Goal: Transaction & Acquisition: Purchase product/service

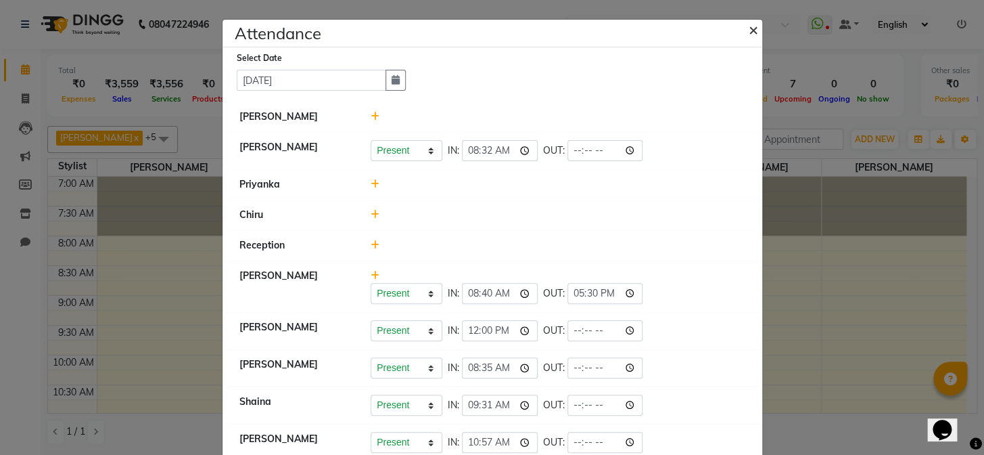
click at [749, 28] on span "×" at bounding box center [753, 29] width 9 height 20
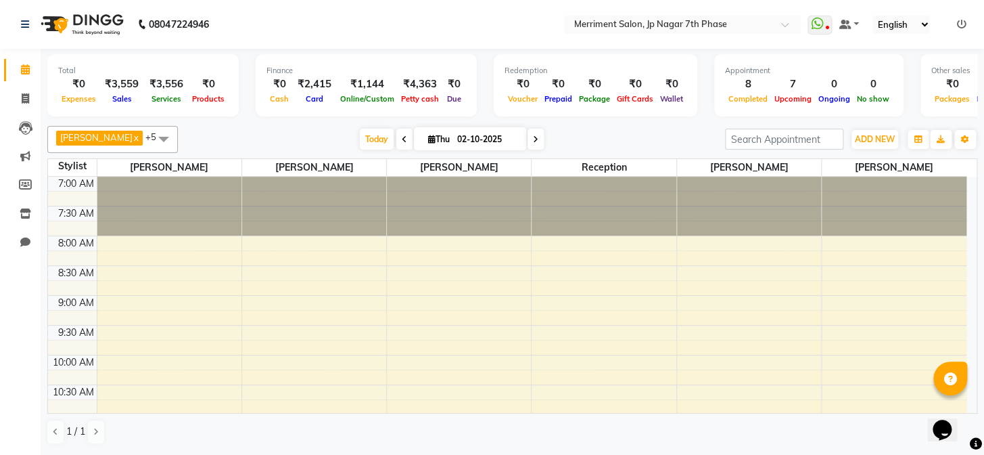
click at [148, 183] on div at bounding box center [169, 206] width 144 height 59
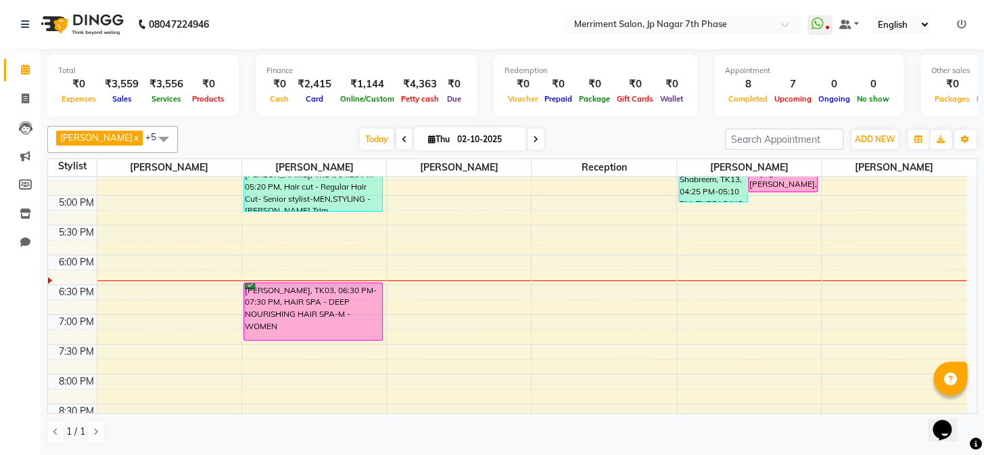
scroll to position [652, 0]
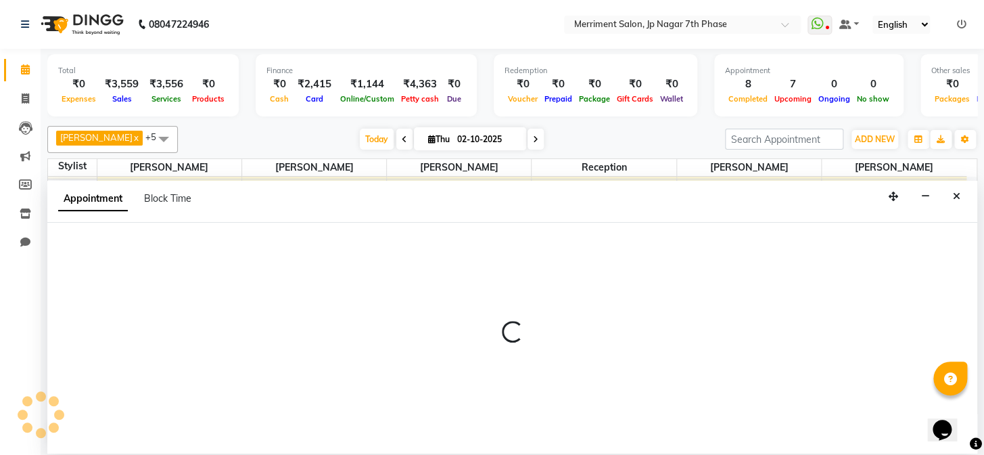
select select "75887"
select select "1140"
select select "tentative"
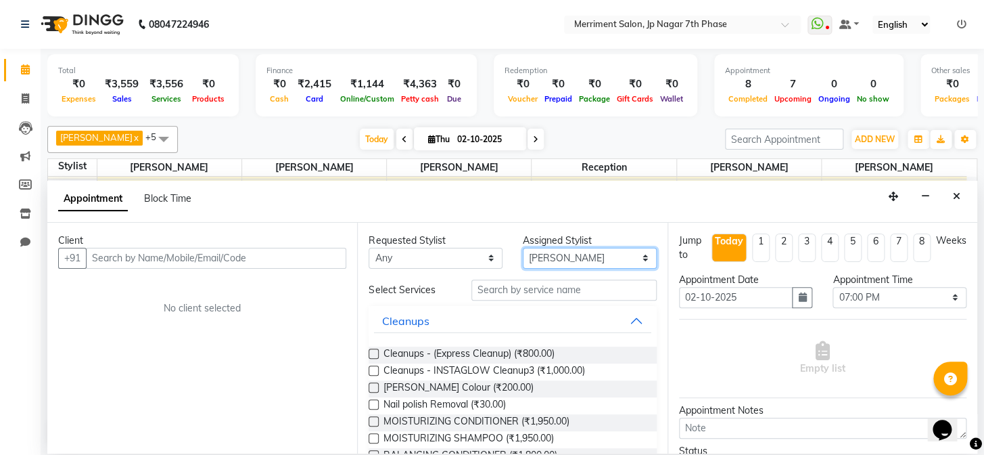
drag, startPoint x: 603, startPoint y: 252, endPoint x: 583, endPoint y: 241, distance: 22.1
click at [603, 252] on select "Select Chiru [PERSON_NAME] [PERSON_NAME] Priyanka Reception [PERSON_NAME] [PERS…" at bounding box center [590, 258] width 134 height 21
select select "93014"
click at [523, 248] on select "Select Chiru [PERSON_NAME] [PERSON_NAME] Priyanka Reception [PERSON_NAME] [PERS…" at bounding box center [590, 258] width 134 height 21
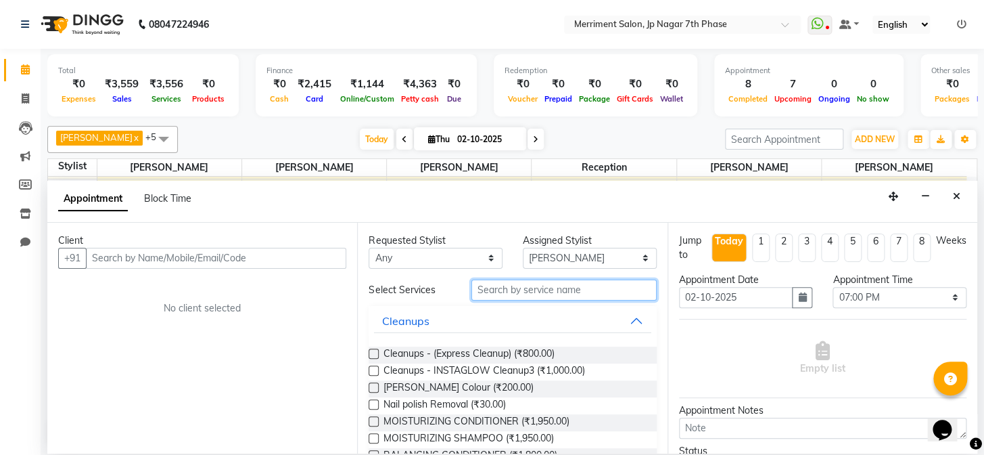
click at [509, 297] on input "text" at bounding box center [563, 289] width 185 height 21
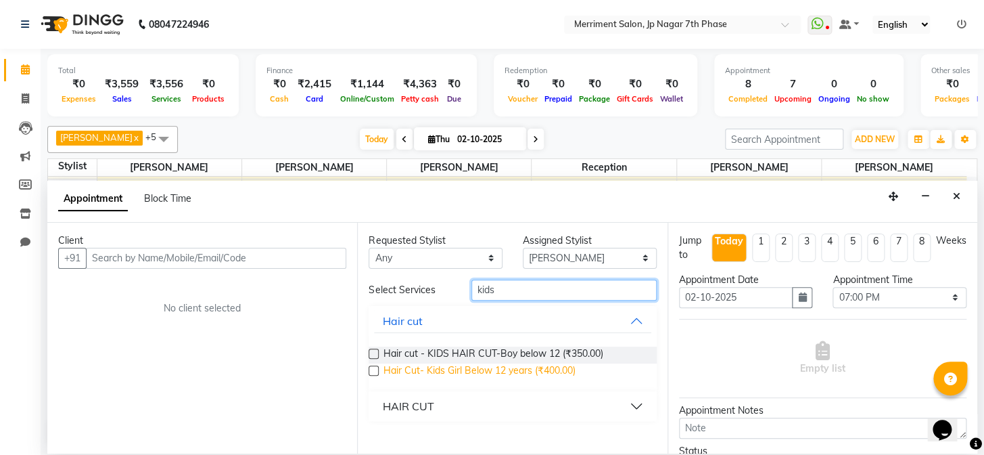
type input "kids"
click at [395, 372] on span "Hair Cut- Kids Girl Below 12 years (₹400.00)" at bounding box center [479, 371] width 192 height 17
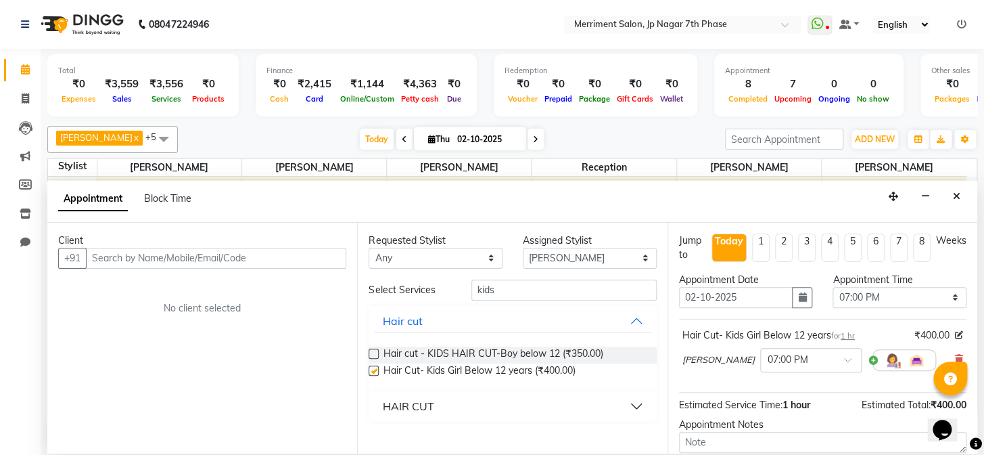
checkbox input "false"
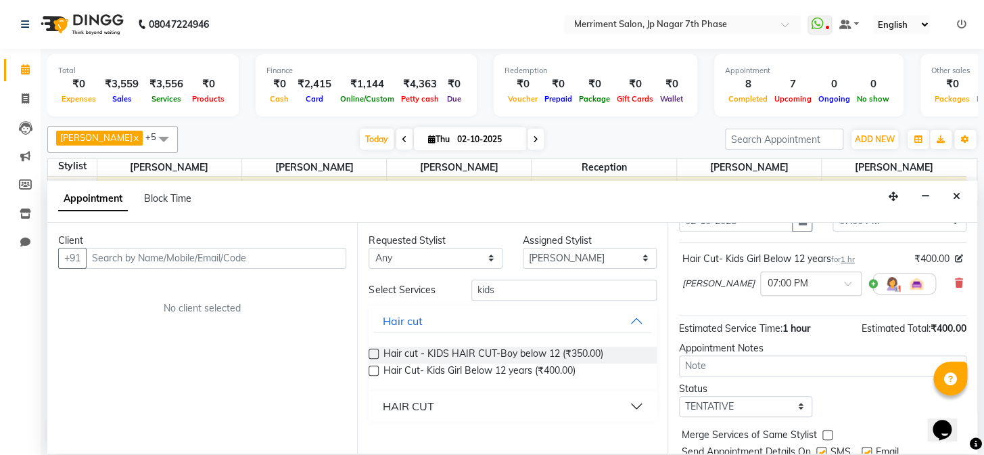
scroll to position [126, 0]
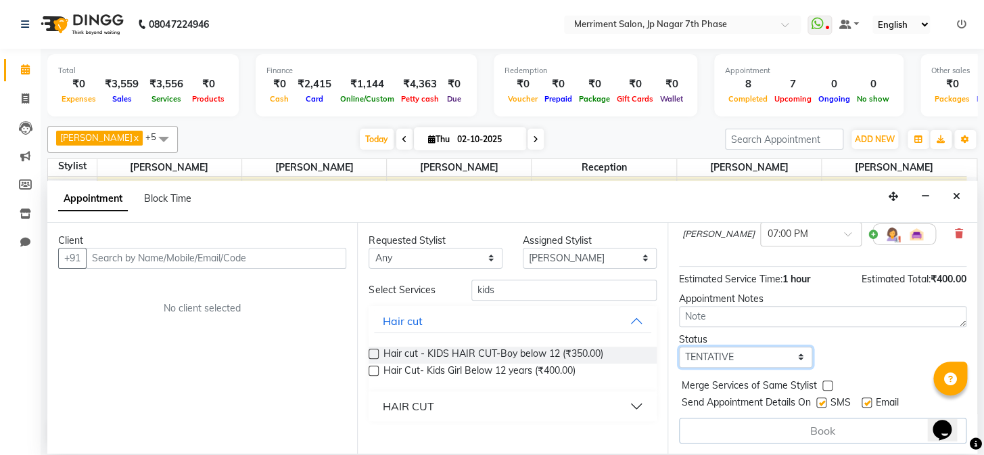
click at [716, 352] on select "Select TENTATIVE CONFIRM CHECK-IN UPCOMING" at bounding box center [746, 356] width 134 height 21
select select "confirm booking"
click at [679, 346] on select "Select TENTATIVE CONFIRM CHECK-IN UPCOMING" at bounding box center [746, 356] width 134 height 21
click at [744, 358] on select "Select TENTATIVE CONFIRM CHECK-IN UPCOMING" at bounding box center [746, 356] width 134 height 21
click at [679, 346] on select "Select TENTATIVE CONFIRM CHECK-IN UPCOMING" at bounding box center [746, 356] width 134 height 21
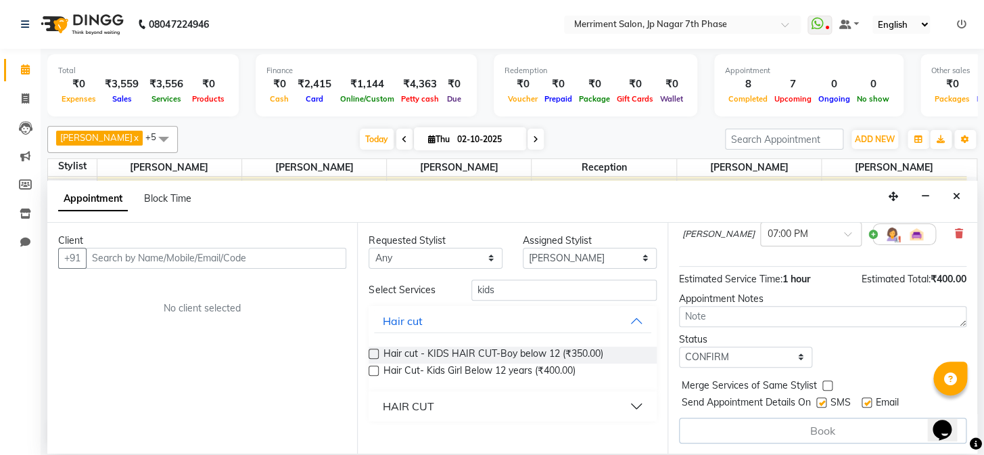
click at [856, 417] on div "Book" at bounding box center [822, 430] width 287 height 26
click at [854, 419] on div "Book" at bounding box center [822, 430] width 287 height 26
click at [847, 425] on div "Book" at bounding box center [822, 430] width 287 height 26
click at [845, 425] on div "Book" at bounding box center [822, 430] width 287 height 26
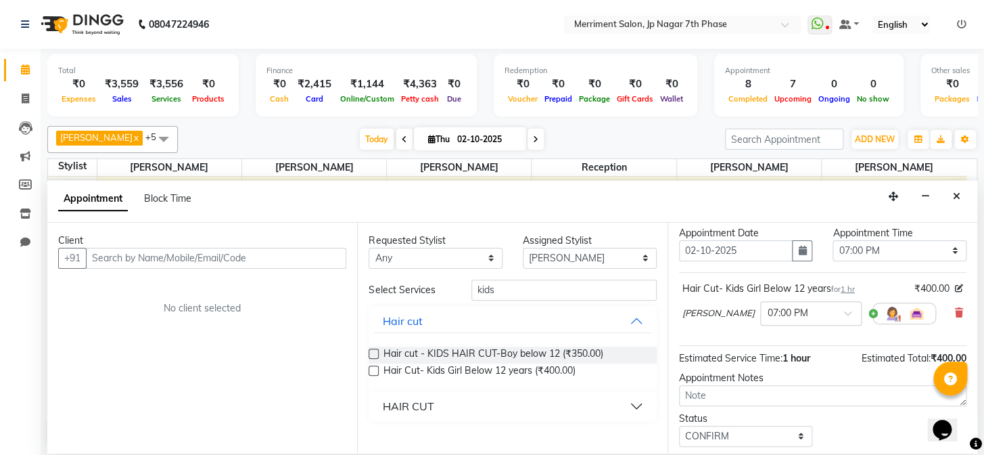
scroll to position [0, 0]
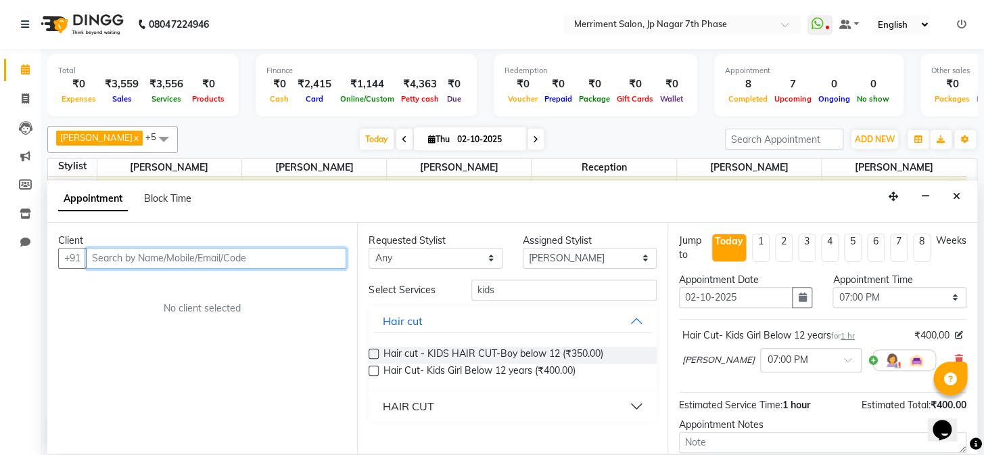
click at [285, 258] on input "text" at bounding box center [216, 258] width 260 height 21
click at [203, 253] on input "text" at bounding box center [216, 258] width 260 height 21
paste input "9903419439"
type input "9903419439"
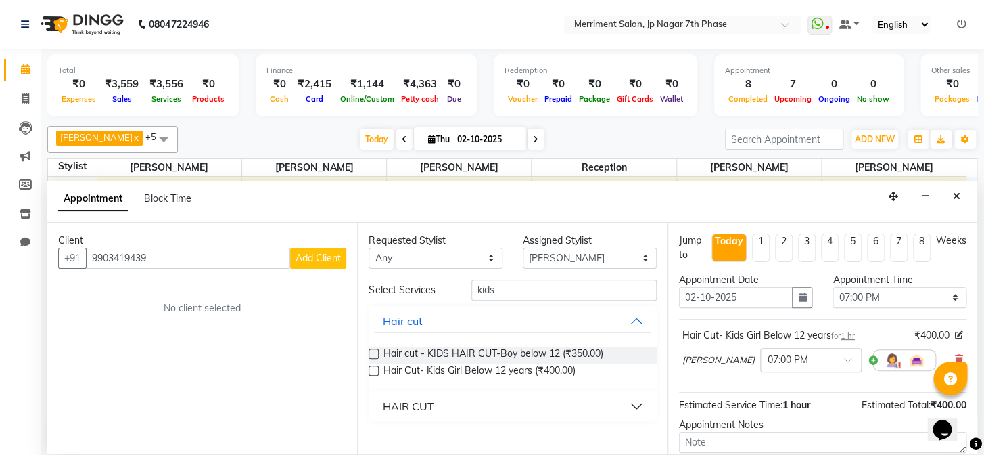
click at [306, 260] on span "Add Client" at bounding box center [318, 258] width 45 height 12
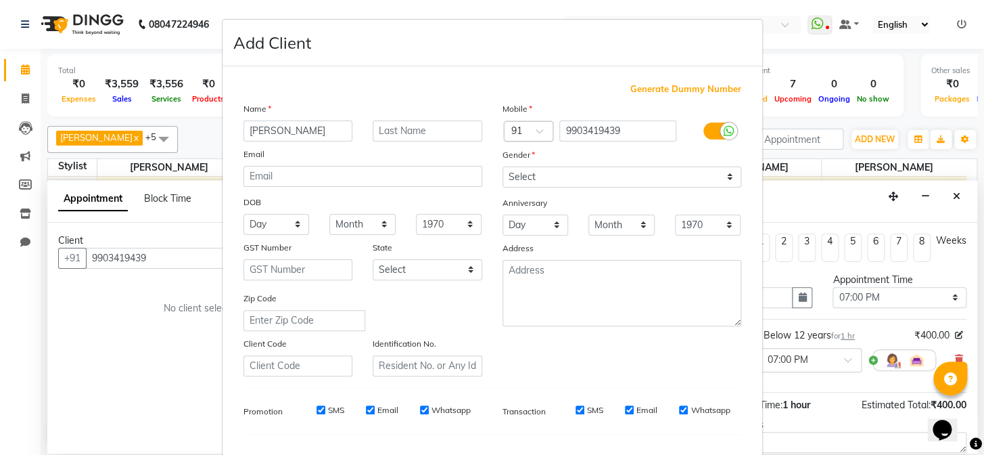
type input "[PERSON_NAME]"
click at [601, 177] on select "Select [DEMOGRAPHIC_DATA] [DEMOGRAPHIC_DATA] Other Prefer Not To Say" at bounding box center [622, 176] width 239 height 21
select select "[DEMOGRAPHIC_DATA]"
click at [503, 166] on select "Select [DEMOGRAPHIC_DATA] [DEMOGRAPHIC_DATA] Other Prefer Not To Say" at bounding box center [622, 176] width 239 height 21
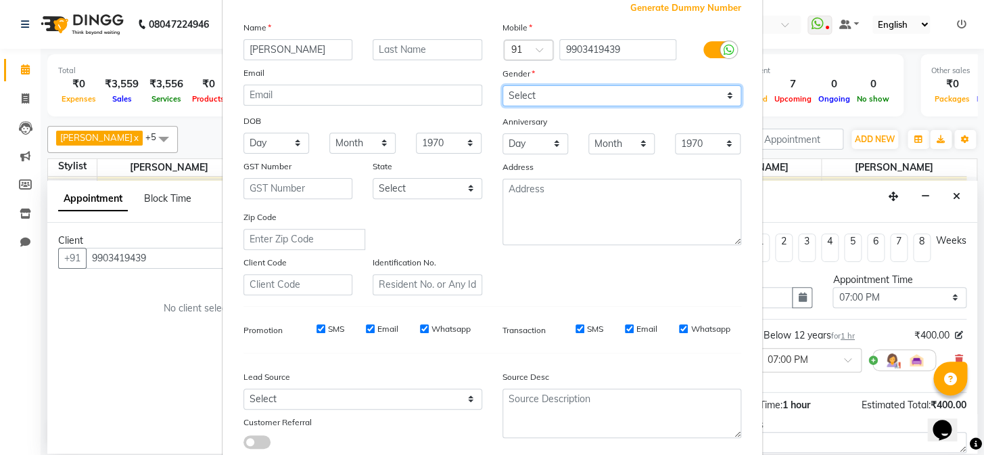
scroll to position [122, 0]
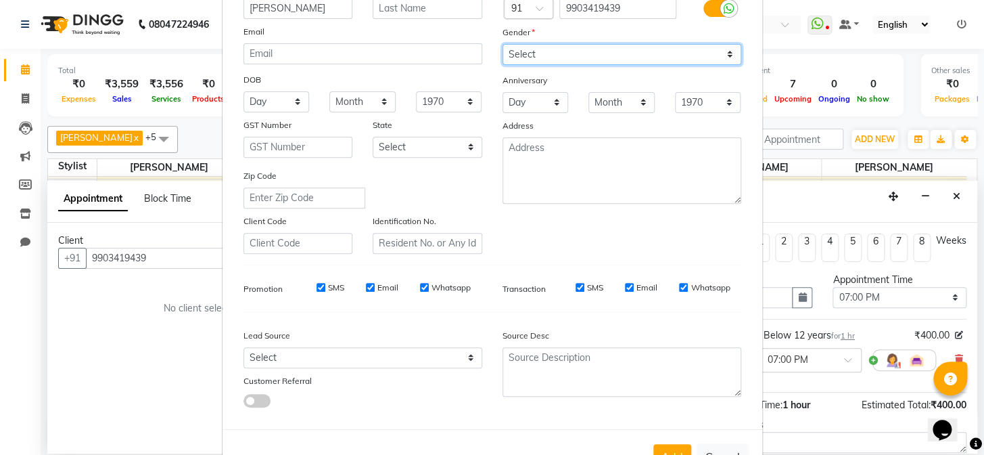
click at [575, 55] on select "Select [DEMOGRAPHIC_DATA] [DEMOGRAPHIC_DATA] Other Prefer Not To Say" at bounding box center [622, 54] width 239 height 21
click at [503, 44] on select "Select [DEMOGRAPHIC_DATA] [DEMOGRAPHIC_DATA] Other Prefer Not To Say" at bounding box center [622, 54] width 239 height 21
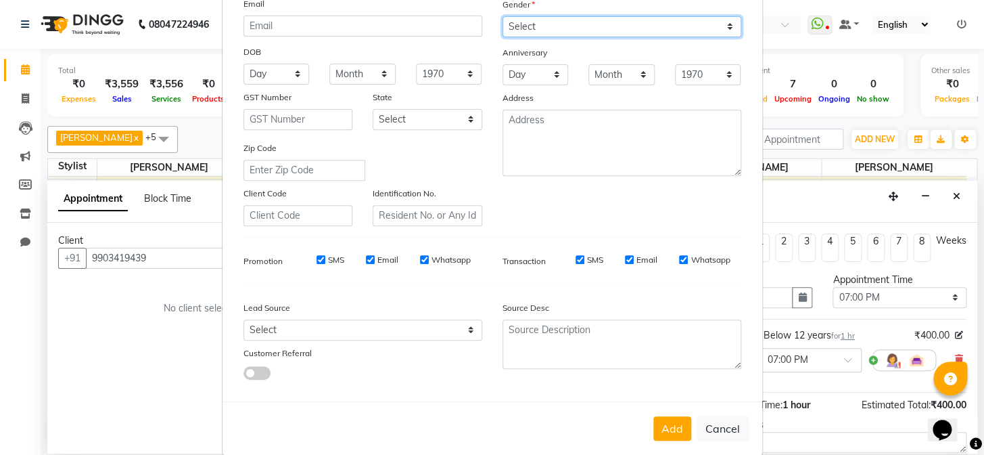
scroll to position [174, 0]
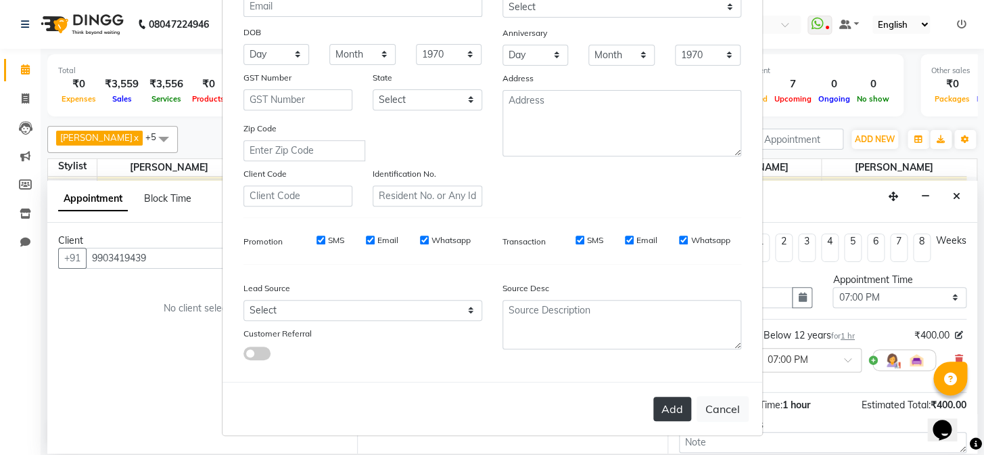
click at [674, 409] on button "Add" at bounding box center [672, 408] width 38 height 24
type input "99******39"
select select
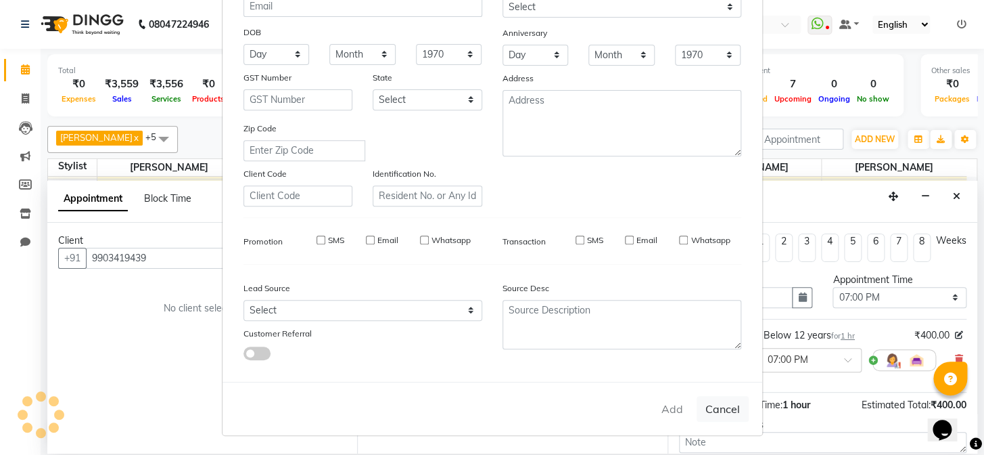
select select
checkbox input "false"
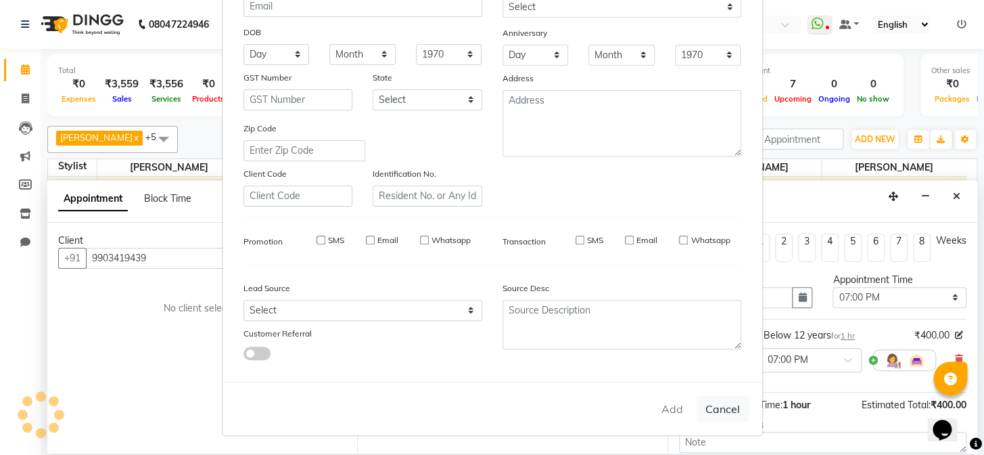
checkbox input "false"
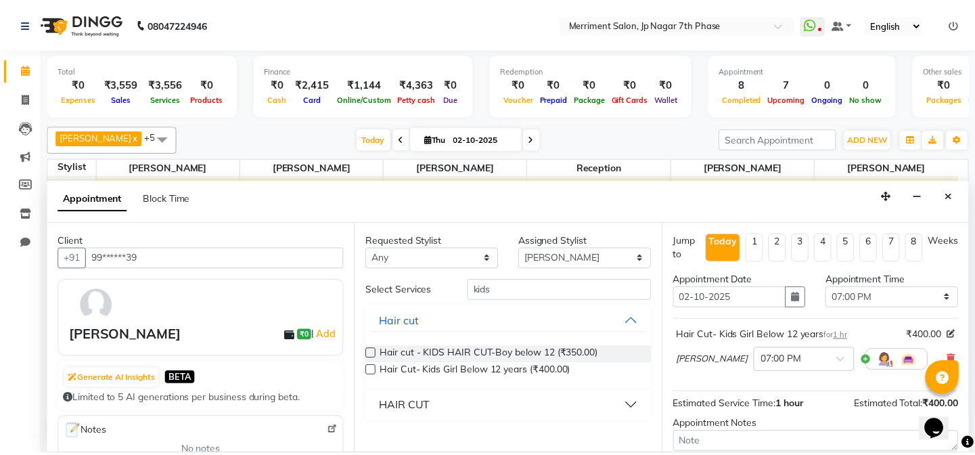
scroll to position [122, 0]
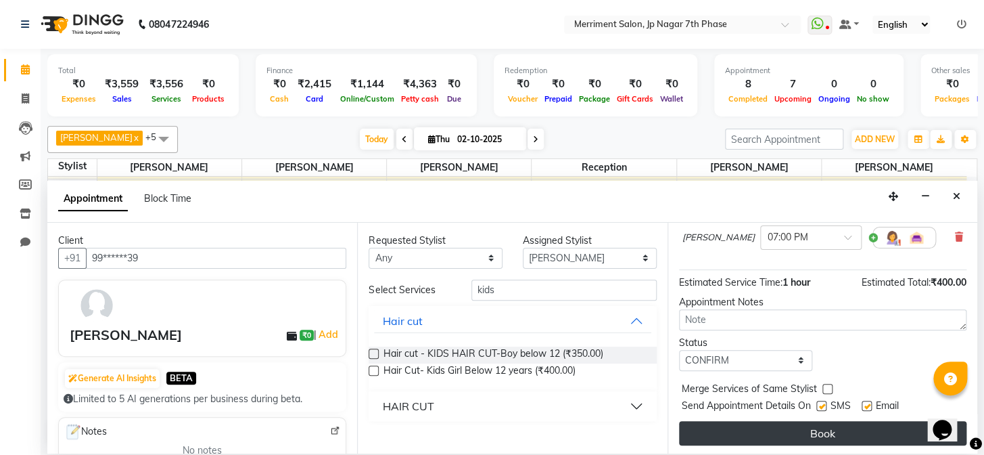
click at [866, 422] on button "Book" at bounding box center [822, 433] width 287 height 24
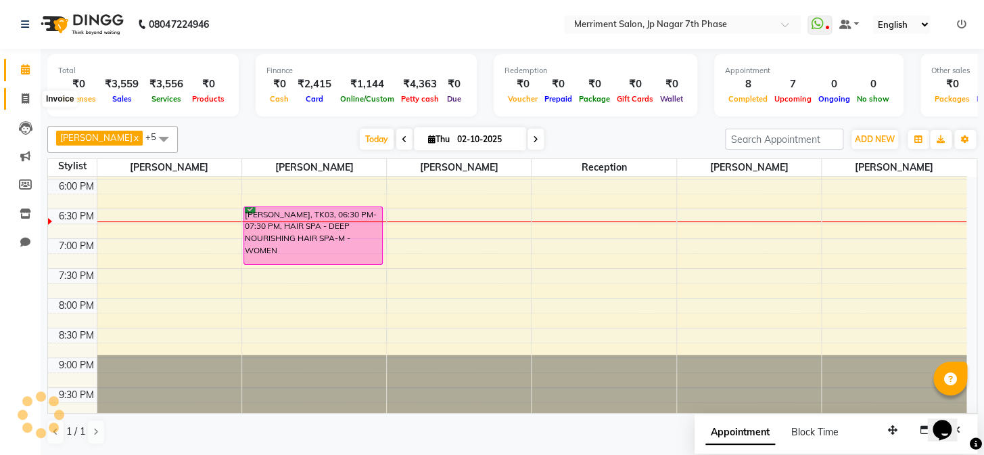
click at [14, 98] on span at bounding box center [26, 99] width 24 height 16
select select "service"
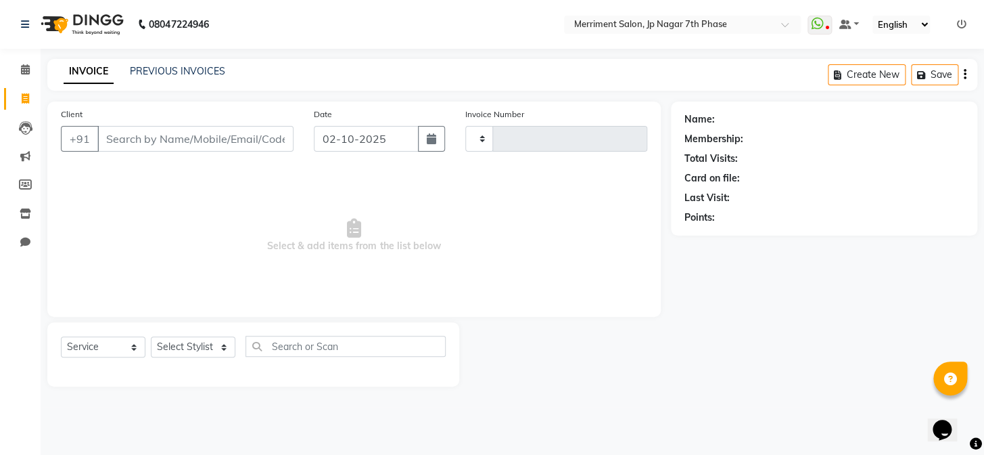
type input "5011"
select select "4110"
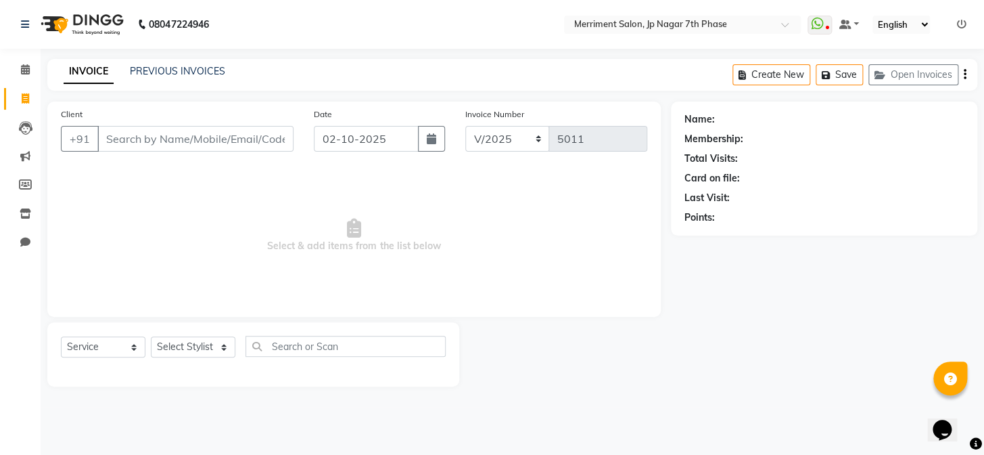
click at [155, 140] on input "Client" at bounding box center [195, 139] width 196 height 26
select select "package"
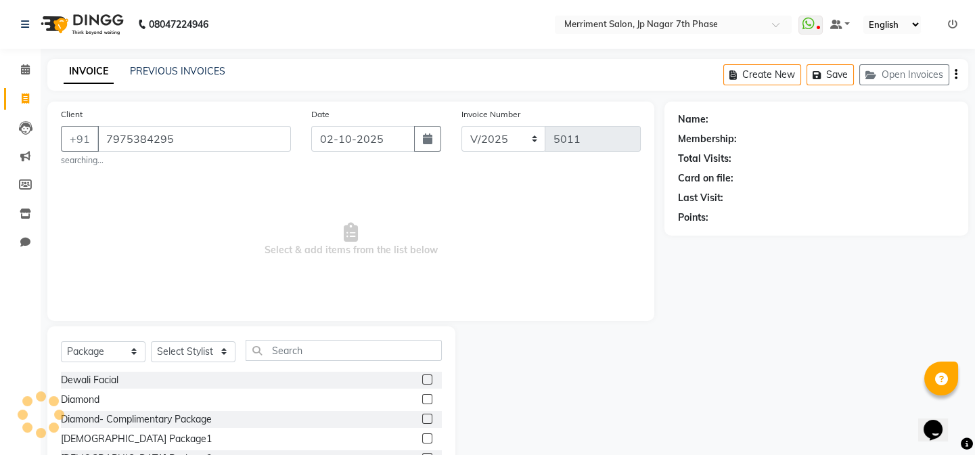
type input "7975384295"
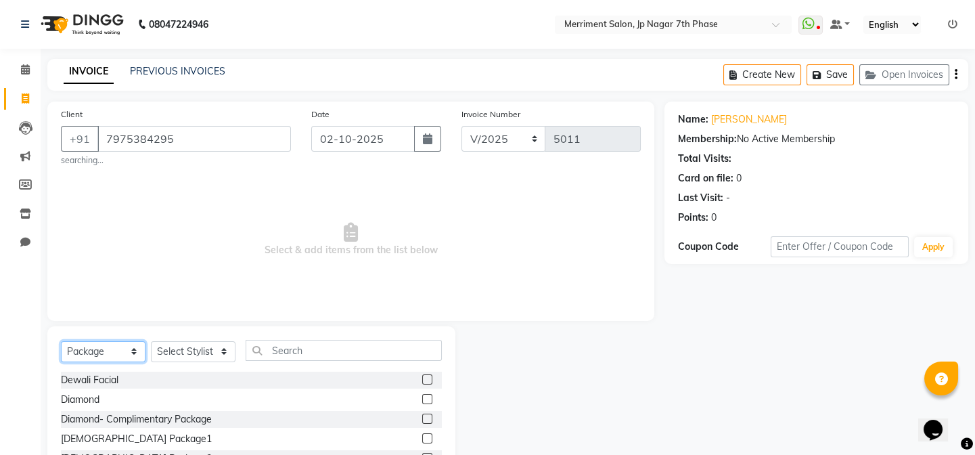
click at [87, 348] on select "Select Service Product Membership Package Voucher Prepaid Gift Card" at bounding box center [103, 351] width 85 height 21
select select "service"
click at [61, 341] on select "Select Service Product Membership Package Voucher Prepaid Gift Card" at bounding box center [103, 351] width 85 height 21
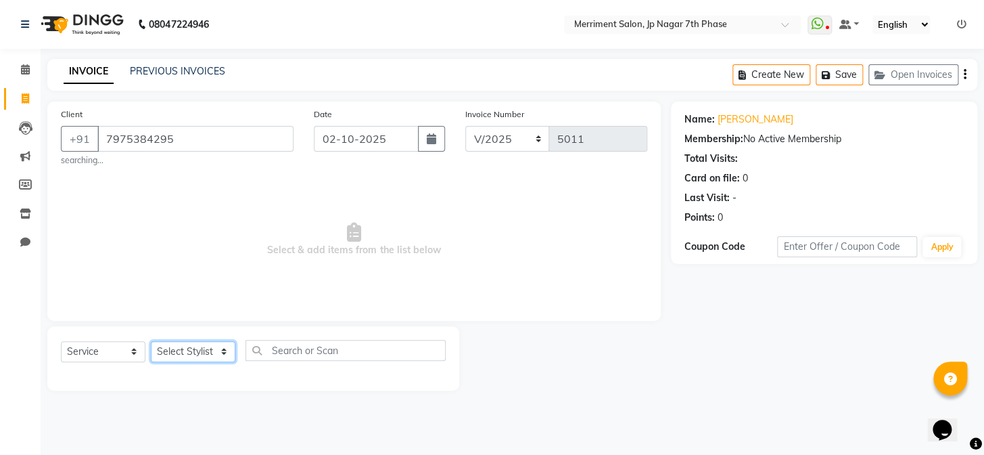
click at [188, 351] on select "Select Stylist Chiru [PERSON_NAME] [PERSON_NAME] Nirmal [PERSON_NAME] Priyanka …" at bounding box center [193, 351] width 85 height 21
select select "90976"
click at [151, 341] on select "Select Stylist Chiru [PERSON_NAME] [PERSON_NAME] Nirmal [PERSON_NAME] Priyanka …" at bounding box center [193, 351] width 85 height 21
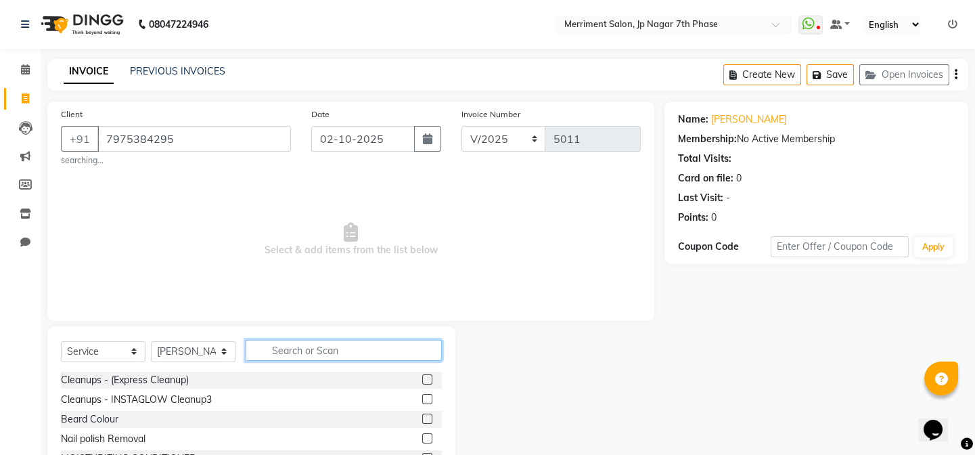
click at [324, 342] on input "text" at bounding box center [344, 350] width 196 height 21
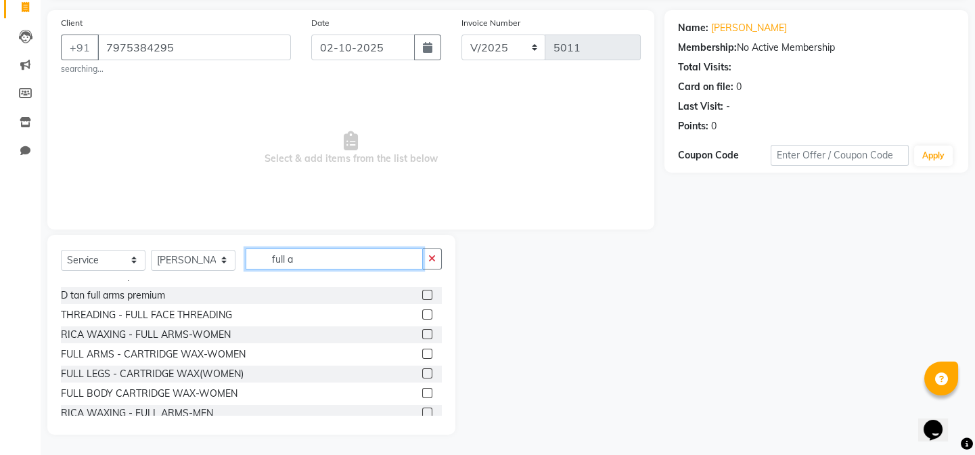
scroll to position [68, 0]
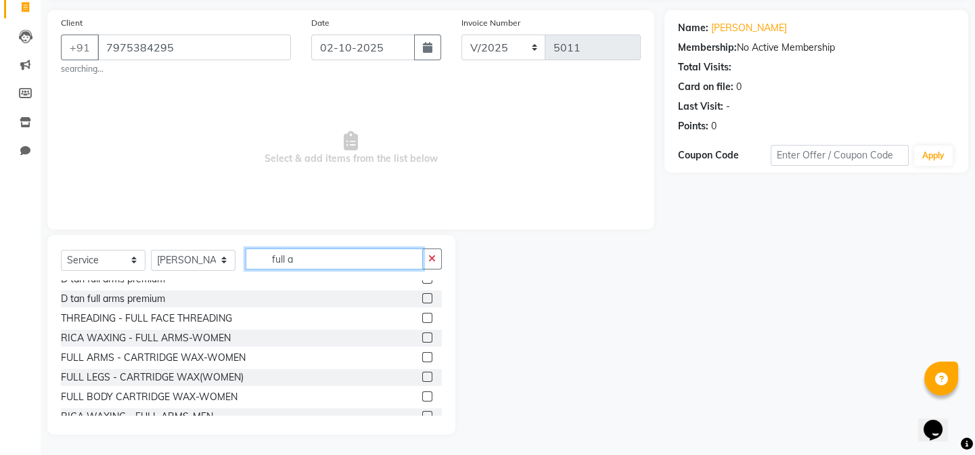
type input "full a"
click at [422, 338] on label at bounding box center [427, 337] width 10 height 10
click at [422, 338] on input "checkbox" at bounding box center [426, 337] width 9 height 9
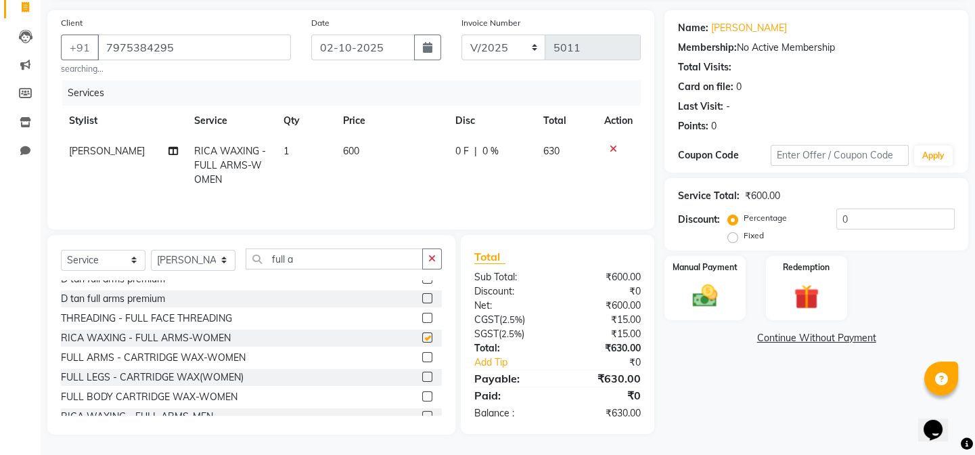
checkbox input "false"
drag, startPoint x: 318, startPoint y: 255, endPoint x: 231, endPoint y: 268, distance: 88.2
click at [233, 267] on div "Select Service Product Membership Package Voucher Prepaid Gift Card Select Styl…" at bounding box center [251, 264] width 381 height 32
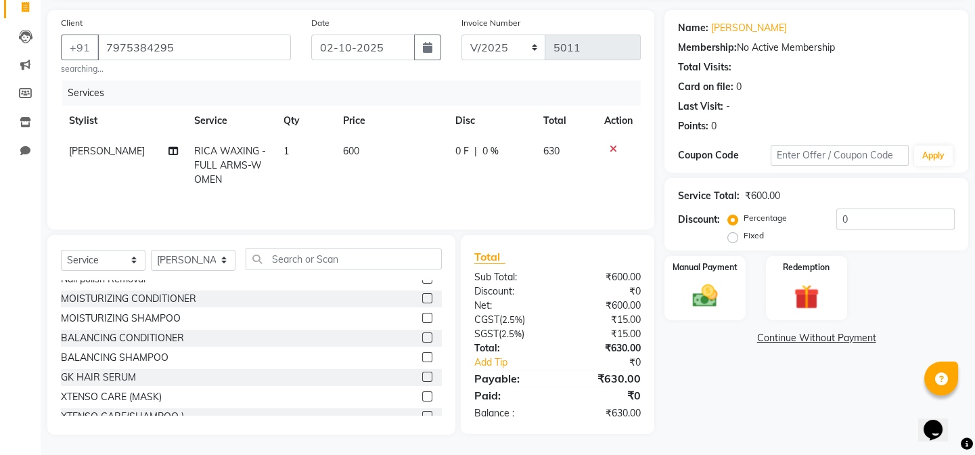
click at [611, 150] on icon at bounding box center [612, 148] width 7 height 9
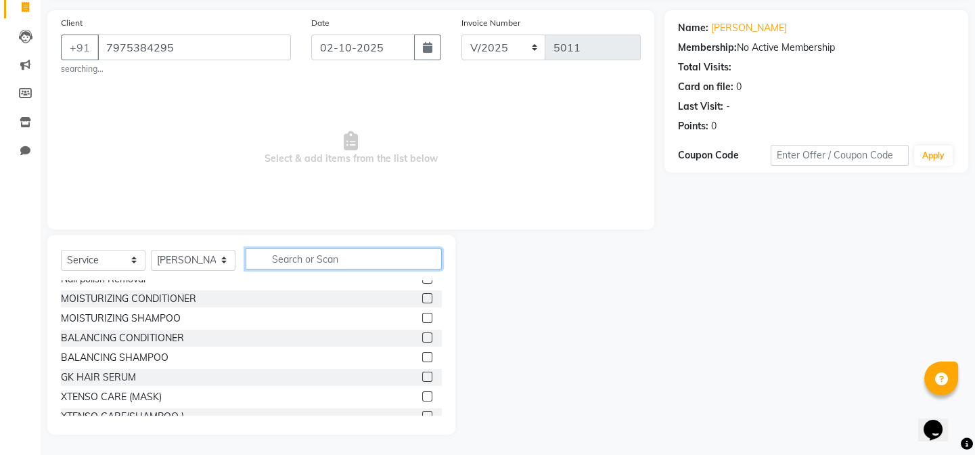
click at [312, 258] on input "text" at bounding box center [344, 258] width 196 height 21
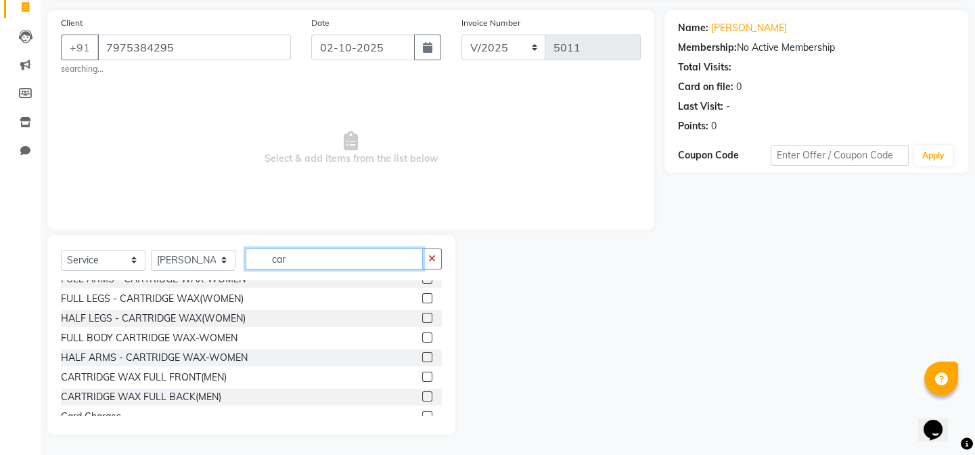
scroll to position [0, 0]
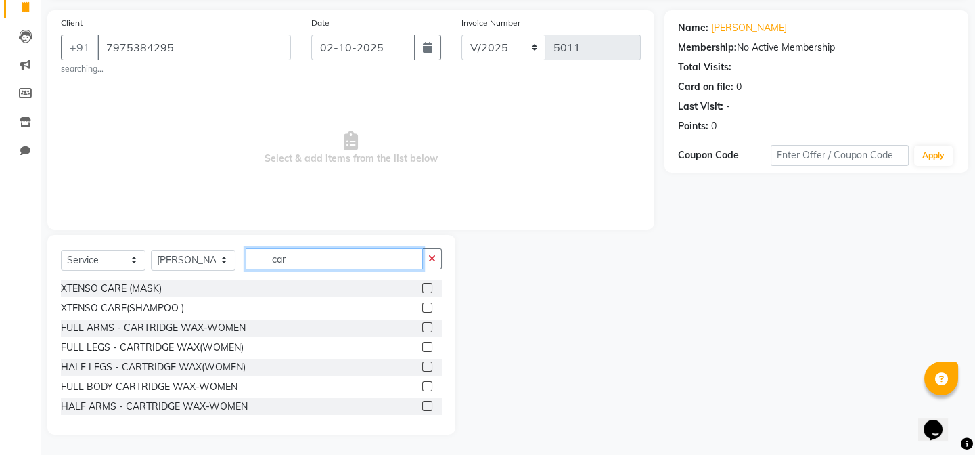
type input "car"
click at [422, 329] on label at bounding box center [427, 327] width 10 height 10
click at [422, 329] on input "checkbox" at bounding box center [426, 327] width 9 height 9
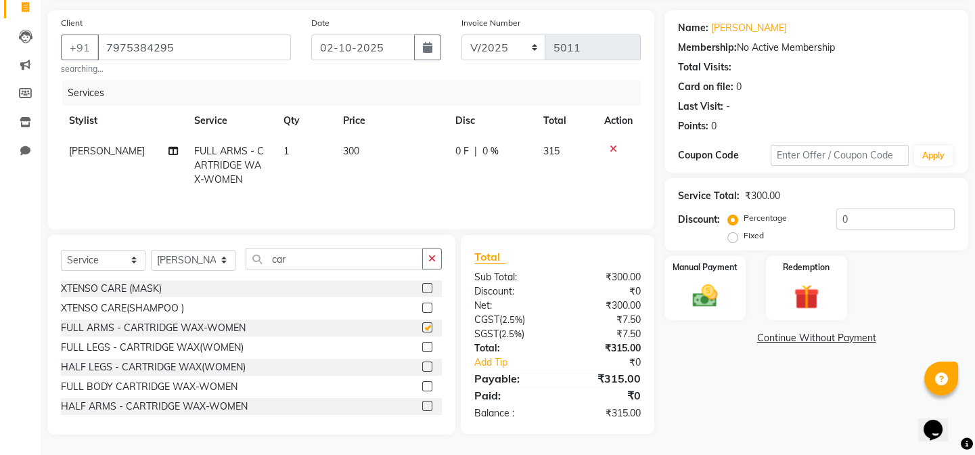
checkbox input "false"
click at [361, 152] on td "300" at bounding box center [391, 165] width 113 height 59
select select "90976"
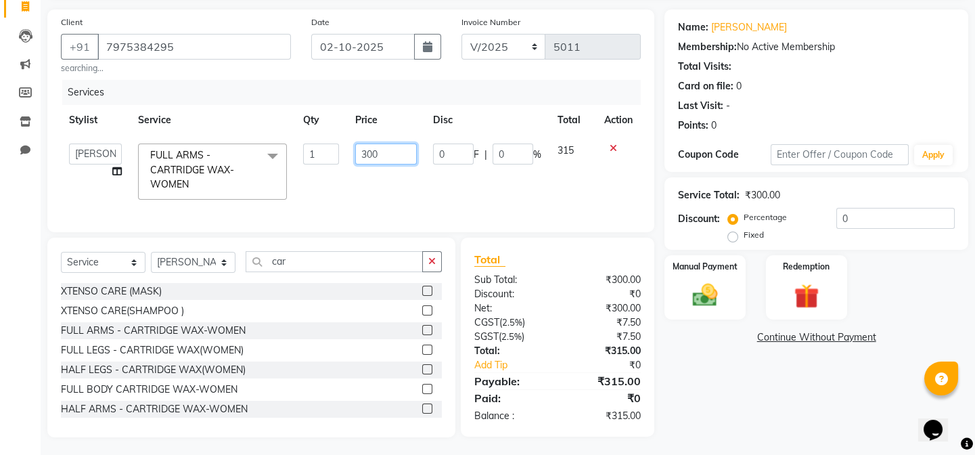
click at [381, 149] on input "300" at bounding box center [386, 153] width 62 height 21
type input "3"
type input "700"
click at [415, 209] on div "Services Stylist Service Qty Price Disc Total Action Chiru [PERSON_NAME] [PERSO…" at bounding box center [351, 149] width 580 height 138
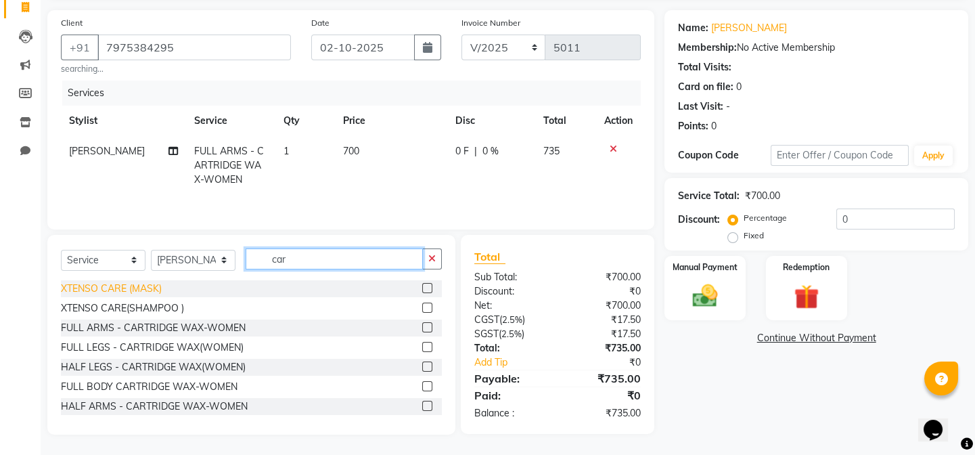
drag, startPoint x: 304, startPoint y: 260, endPoint x: 158, endPoint y: 283, distance: 147.9
click at [158, 283] on div "Select Service Product Membership Package Voucher Prepaid Gift Card Select Styl…" at bounding box center [251, 335] width 408 height 200
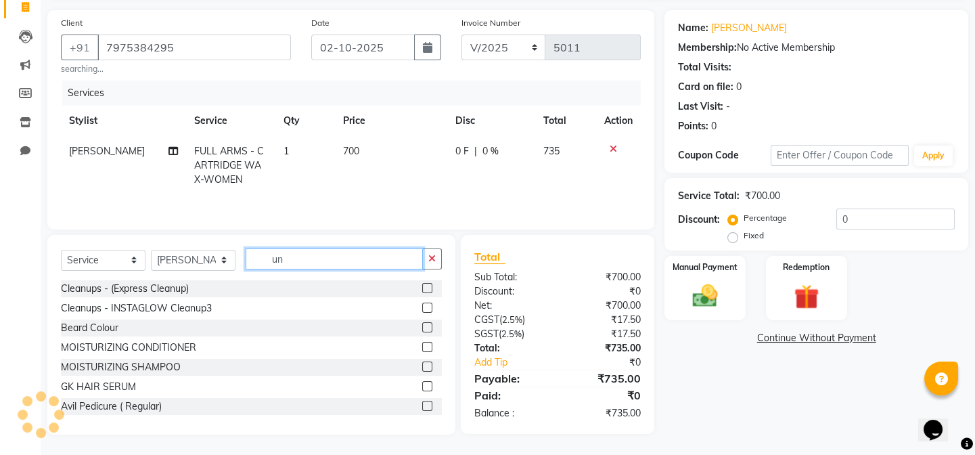
scroll to position [91, 0]
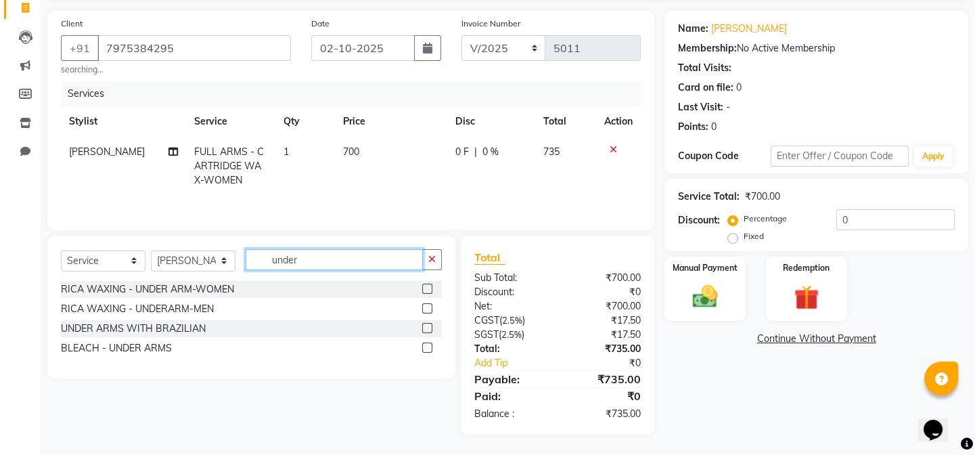
type input "under"
click at [427, 327] on label at bounding box center [427, 328] width 10 height 10
click at [427, 327] on input "checkbox" at bounding box center [426, 328] width 9 height 9
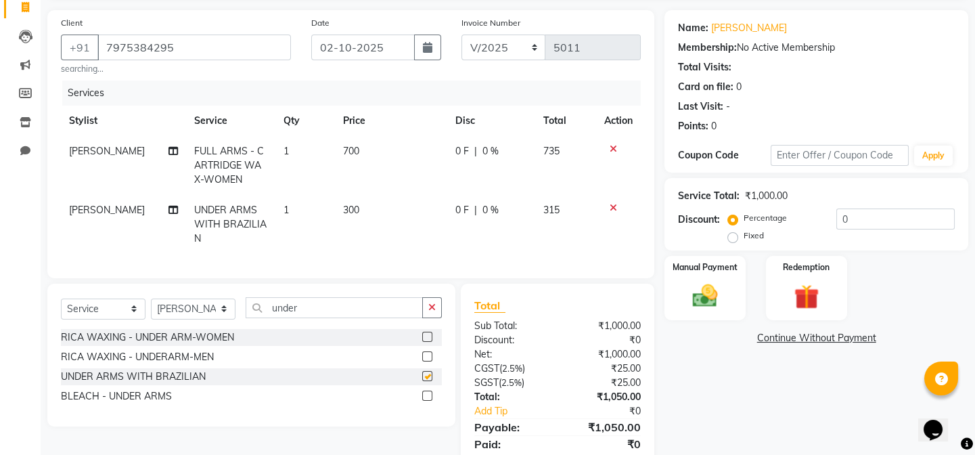
checkbox input "false"
drag, startPoint x: 329, startPoint y: 319, endPoint x: 0, endPoint y: 320, distance: 328.7
click at [0, 320] on app-home "08047224946 Select Location × Merriment Salon, Jp Nagar 7th Phase WhatsApp Stat…" at bounding box center [487, 206] width 975 height 594
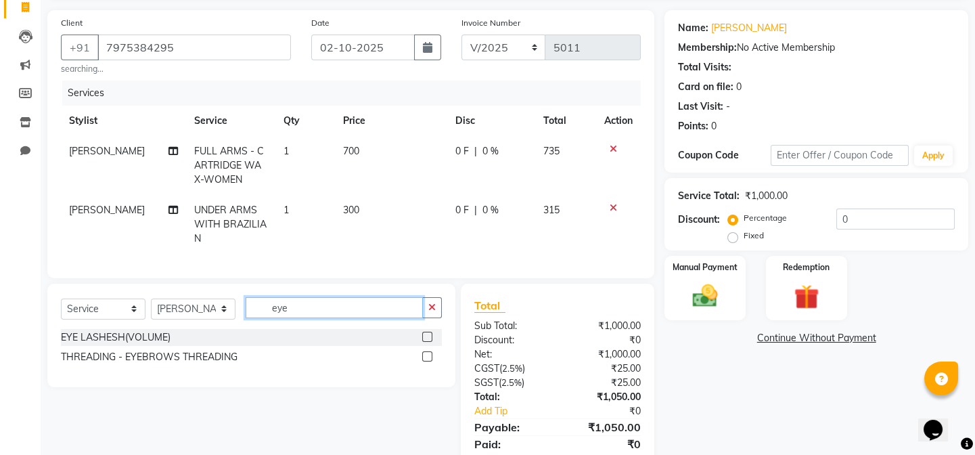
type input "eye"
click at [430, 361] on label at bounding box center [427, 356] width 10 height 10
click at [430, 361] on input "checkbox" at bounding box center [426, 356] width 9 height 9
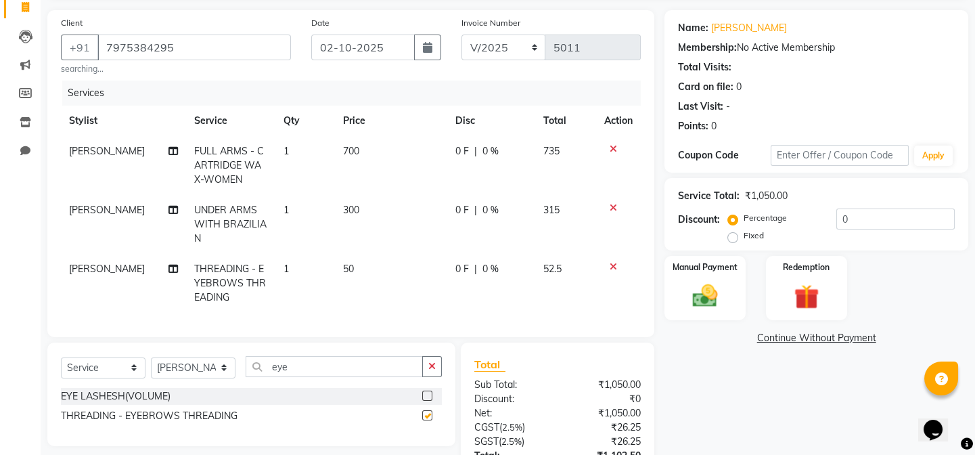
checkbox input "false"
drag, startPoint x: 346, startPoint y: 379, endPoint x: 134, endPoint y: 369, distance: 212.6
click at [134, 369] on div "Select Service Product Membership Package Voucher Prepaid Gift Card Select Styl…" at bounding box center [251, 372] width 381 height 32
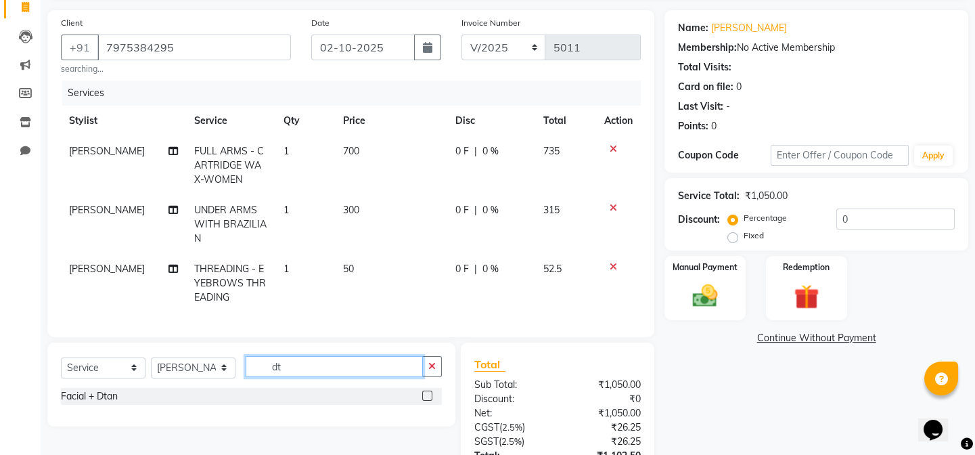
type input "d"
type input "tan"
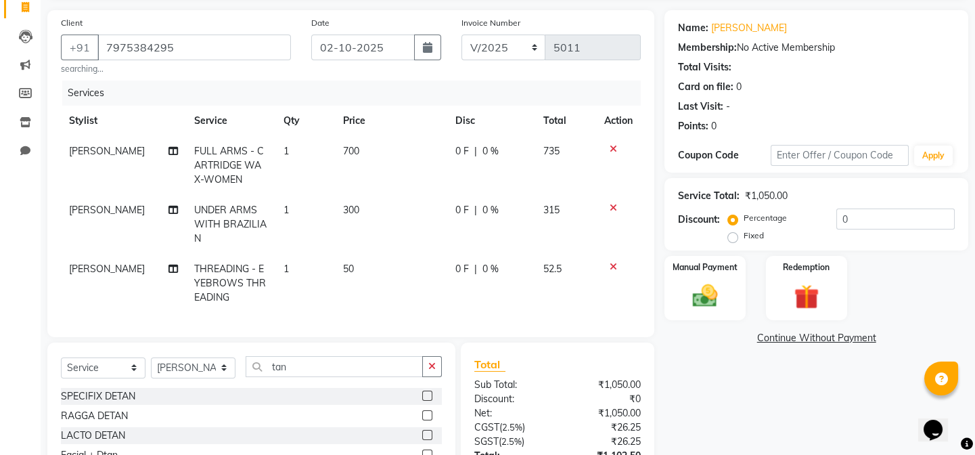
click at [422, 420] on label at bounding box center [427, 415] width 10 height 10
click at [422, 420] on input "checkbox" at bounding box center [426, 415] width 9 height 9
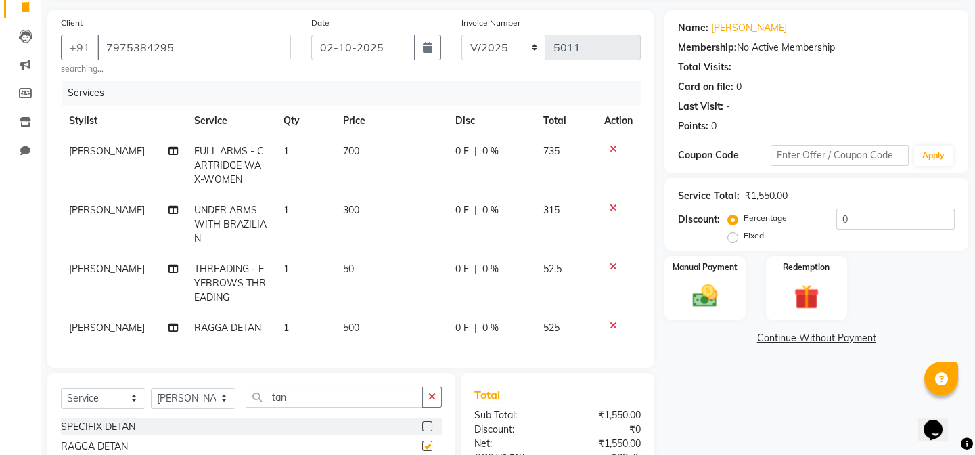
checkbox input "false"
click at [611, 327] on icon at bounding box center [612, 325] width 7 height 9
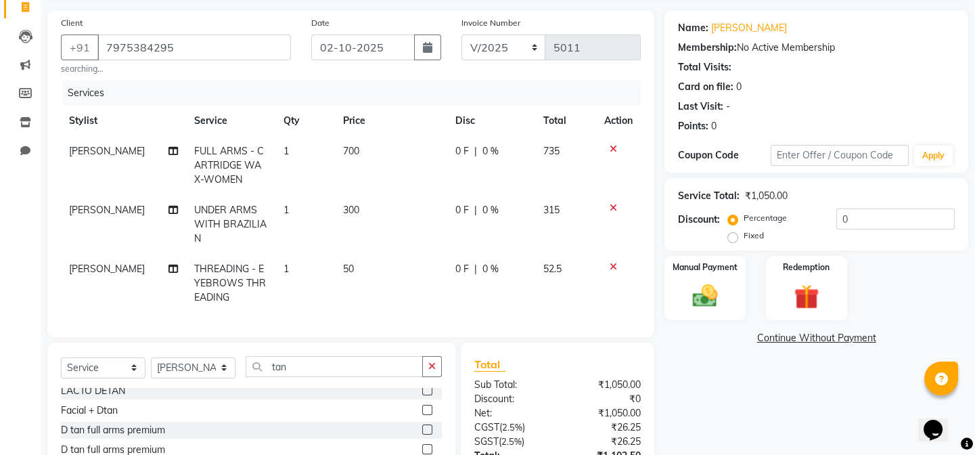
scroll to position [0, 0]
click at [422, 400] on label at bounding box center [427, 395] width 10 height 10
click at [422, 400] on input "checkbox" at bounding box center [426, 396] width 9 height 9
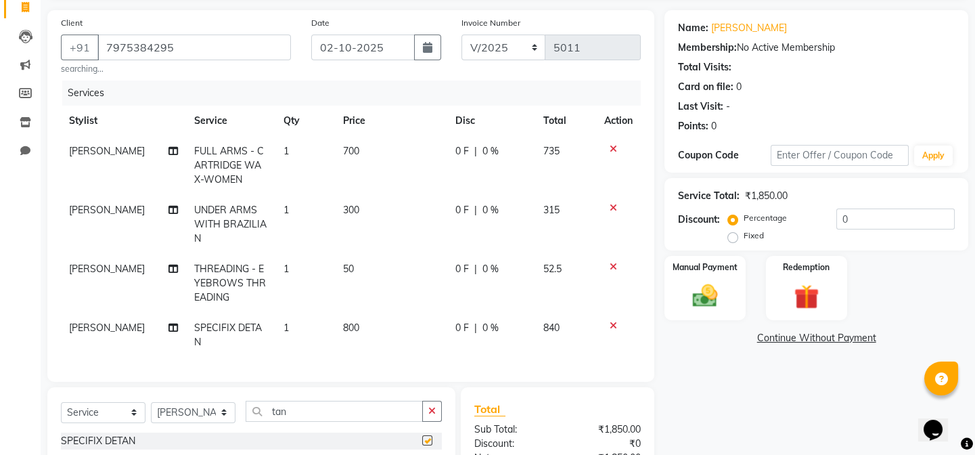
checkbox input "false"
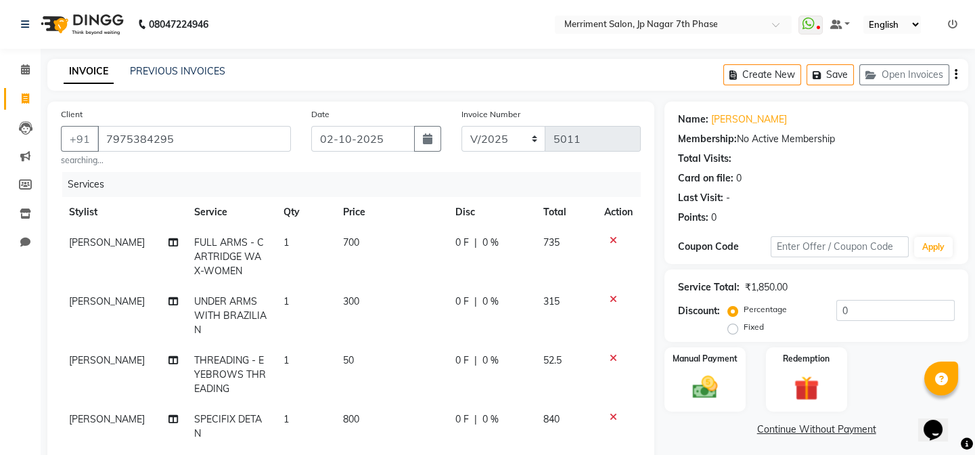
scroll to position [253, 0]
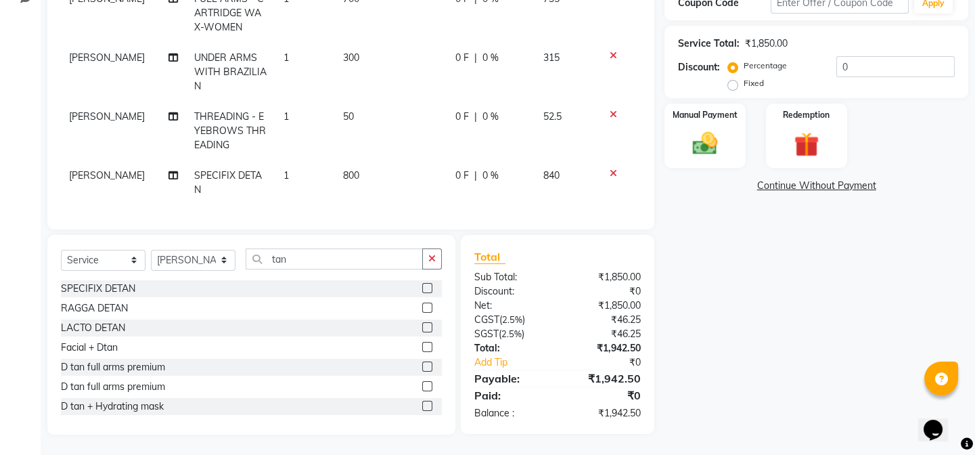
click at [966, 213] on div "Name: [PERSON_NAME] Membership: No Active Membership Total Visits: Card on file…" at bounding box center [821, 146] width 314 height 576
click at [954, 281] on div "Name: [PERSON_NAME] Membership: No Active Membership Total Visits: Card on file…" at bounding box center [821, 146] width 314 height 576
click at [973, 299] on div "Name: [PERSON_NAME] Membership: No Active Membership Total Visits: Card on file…" at bounding box center [821, 146] width 314 height 576
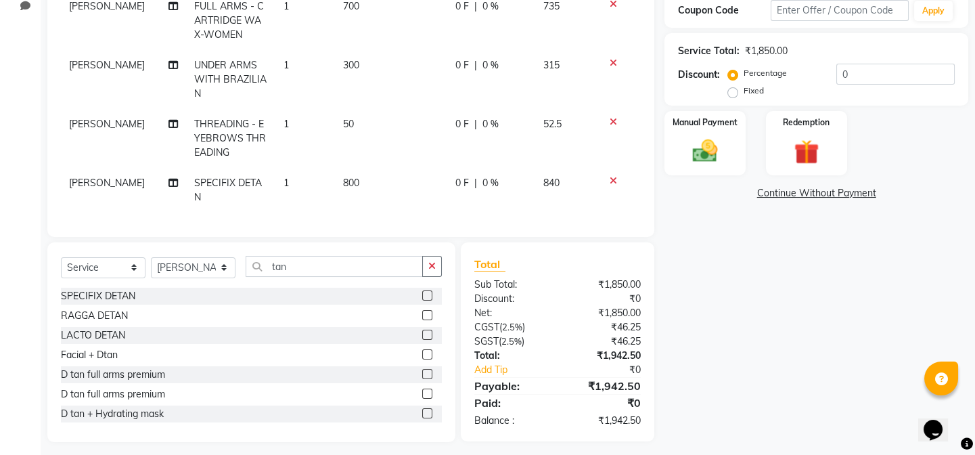
scroll to position [242, 0]
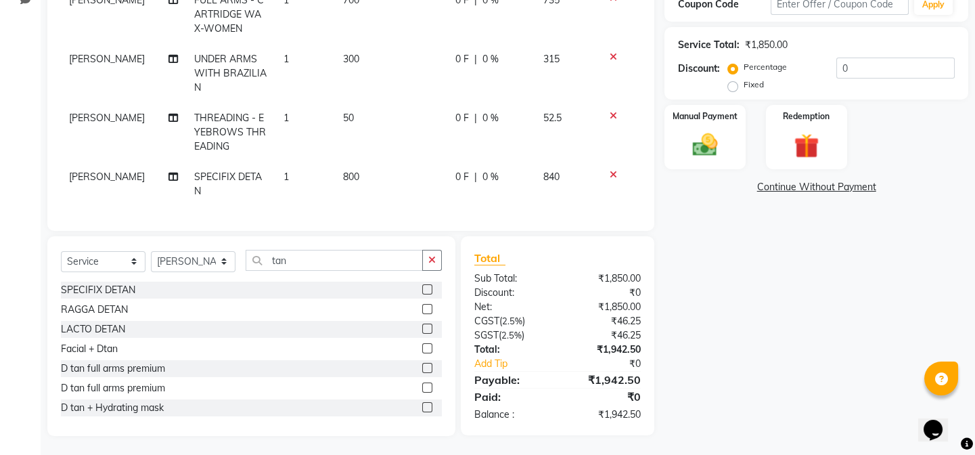
drag, startPoint x: 972, startPoint y: 268, endPoint x: 980, endPoint y: 300, distance: 32.8
click at [703, 136] on img at bounding box center [705, 144] width 42 height 30
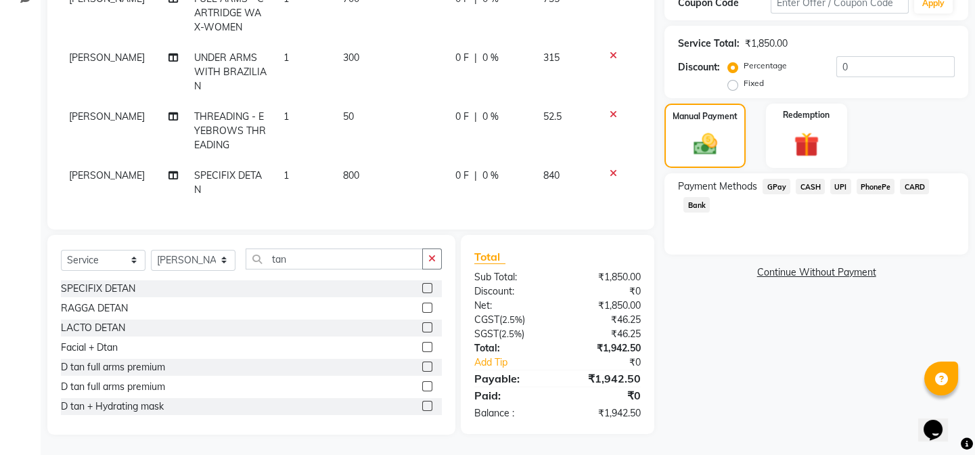
click at [839, 179] on span "UPI" at bounding box center [840, 187] width 21 height 16
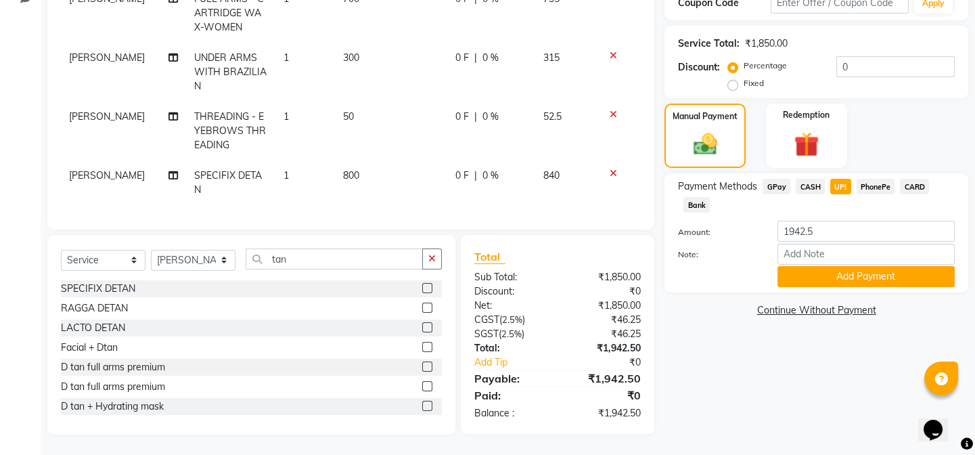
click at [974, 143] on div "Manual Payment Redemption" at bounding box center [816, 135] width 324 height 65
click at [973, 125] on div "Manual Payment Redemption" at bounding box center [816, 135] width 324 height 65
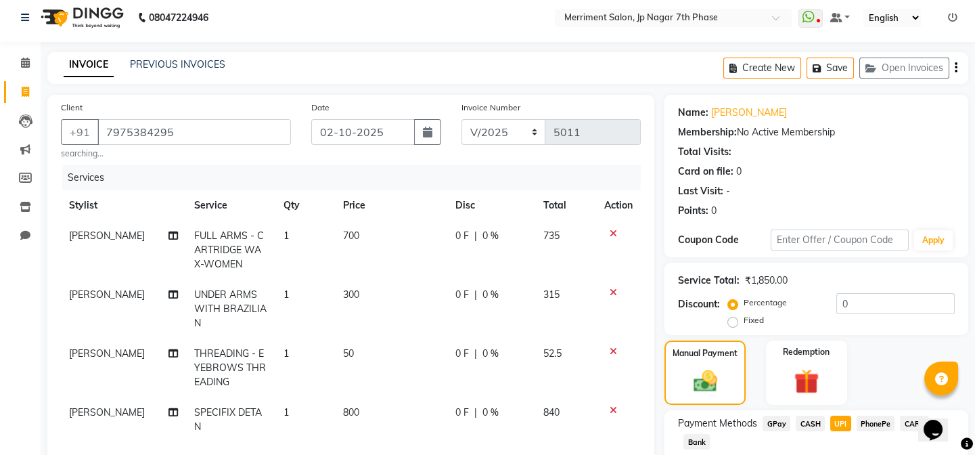
scroll to position [253, 0]
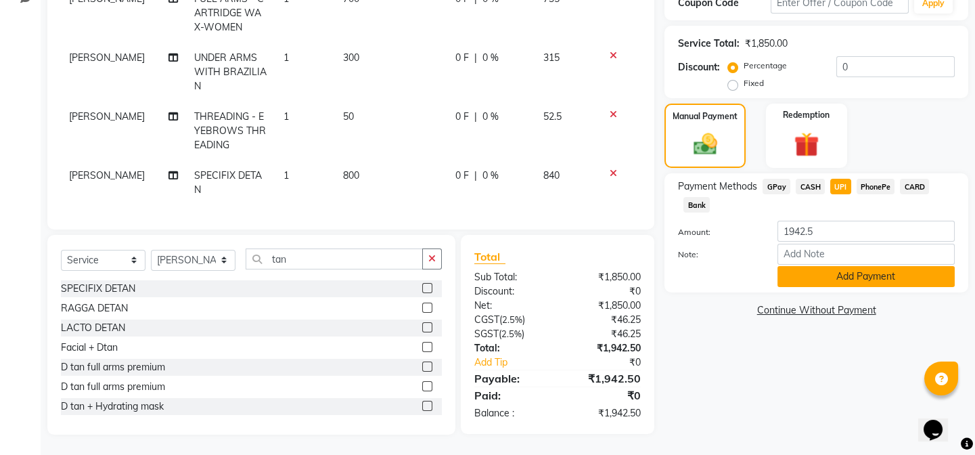
click at [868, 266] on button "Add Payment" at bounding box center [865, 276] width 177 height 21
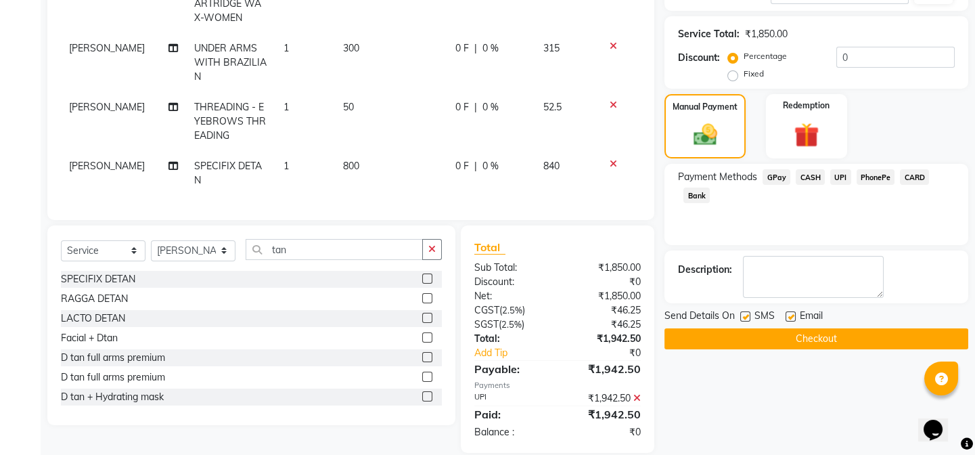
scroll to position [281, 0]
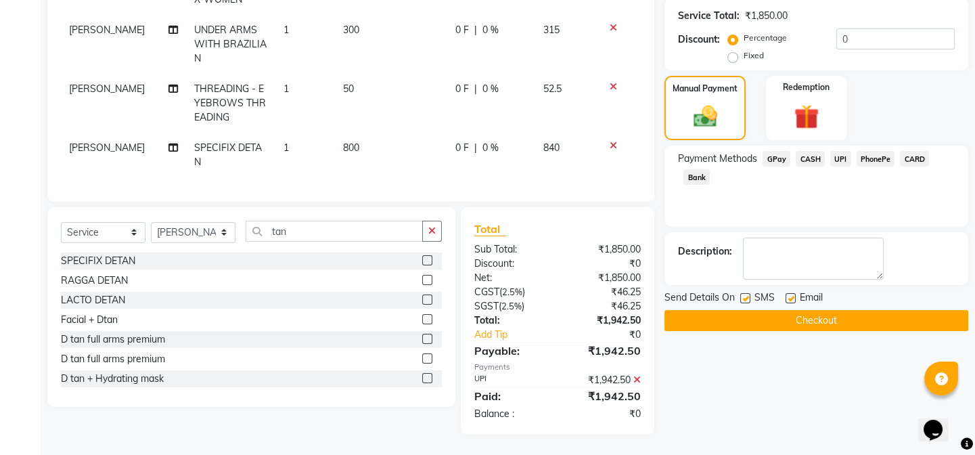
click at [804, 310] on button "Checkout" at bounding box center [816, 320] width 304 height 21
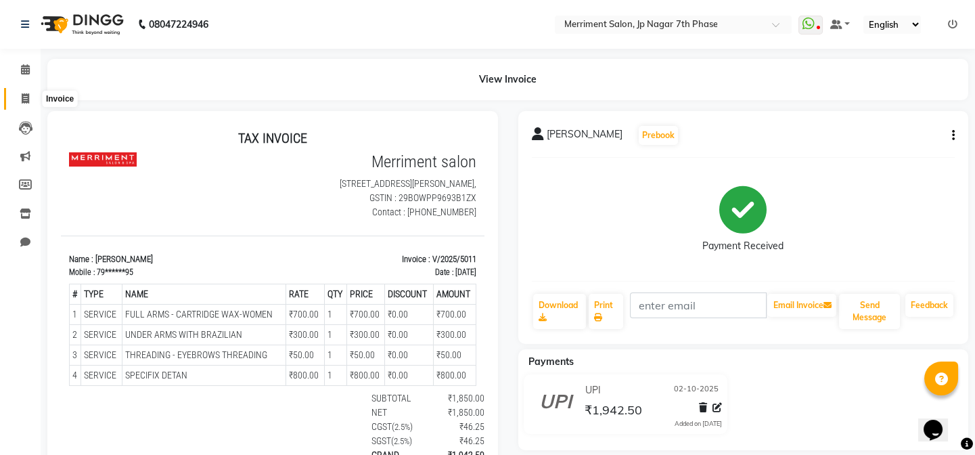
click at [25, 100] on icon at bounding box center [25, 98] width 7 height 10
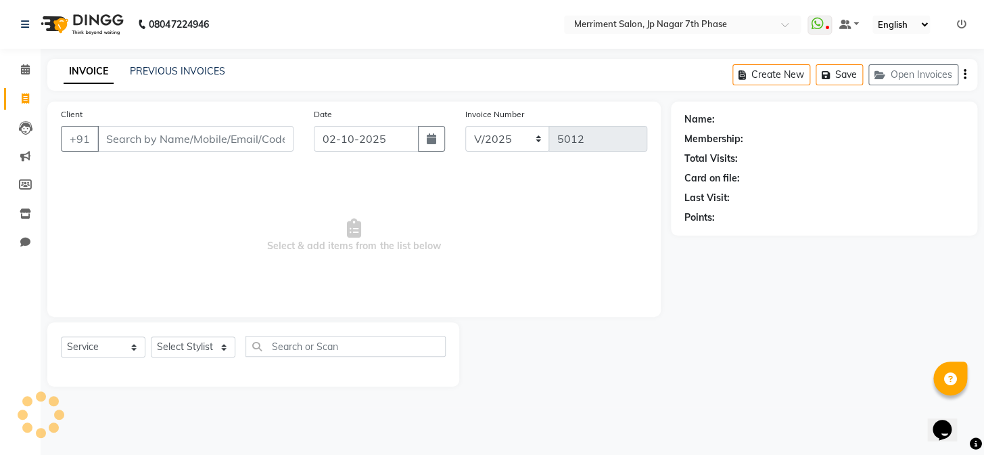
drag, startPoint x: 187, startPoint y: 142, endPoint x: 190, endPoint y: 135, distance: 7.3
click at [190, 137] on input "Client" at bounding box center [195, 139] width 196 height 26
select select "package"
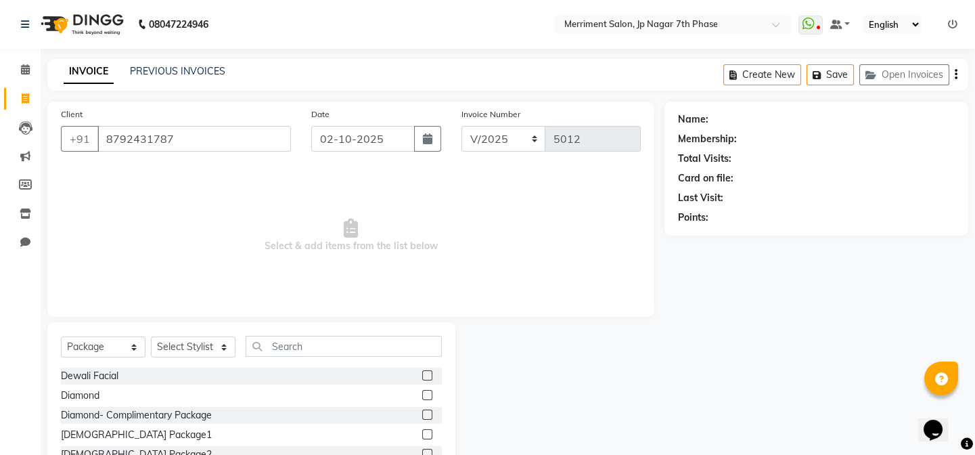
type input "8792431787"
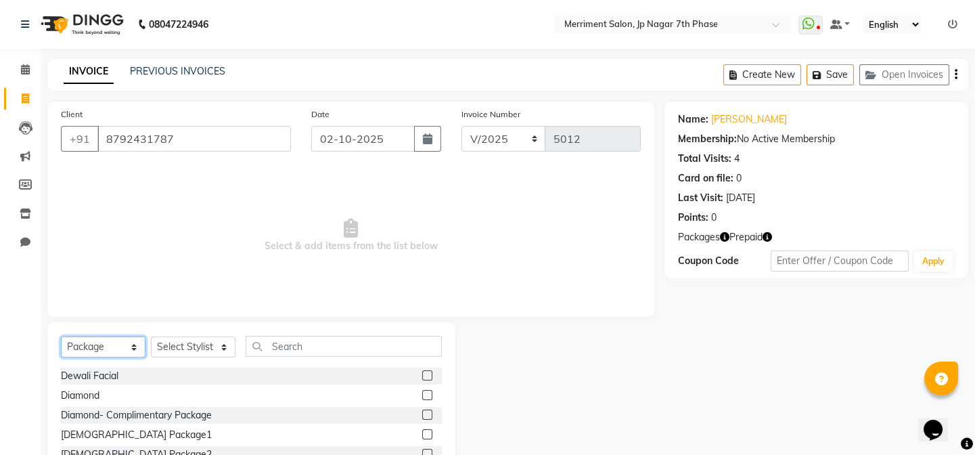
click at [109, 344] on select "Select Service Product Membership Package Voucher Prepaid Gift Card" at bounding box center [103, 346] width 85 height 21
select select "service"
click at [61, 336] on select "Select Service Product Membership Package Voucher Prepaid Gift Card" at bounding box center [103, 346] width 85 height 21
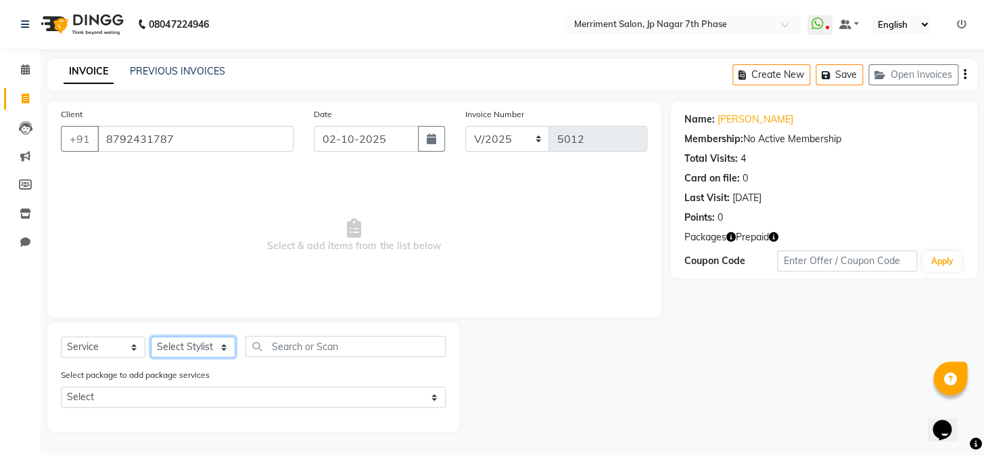
click at [212, 354] on select "Select Stylist Chiru [PERSON_NAME] [PERSON_NAME] Nirmal [PERSON_NAME] Priyanka …" at bounding box center [193, 346] width 85 height 21
select select "93014"
click at [151, 336] on select "Select Stylist Chiru [PERSON_NAME] [PERSON_NAME] Nirmal [PERSON_NAME] Priyanka …" at bounding box center [193, 346] width 85 height 21
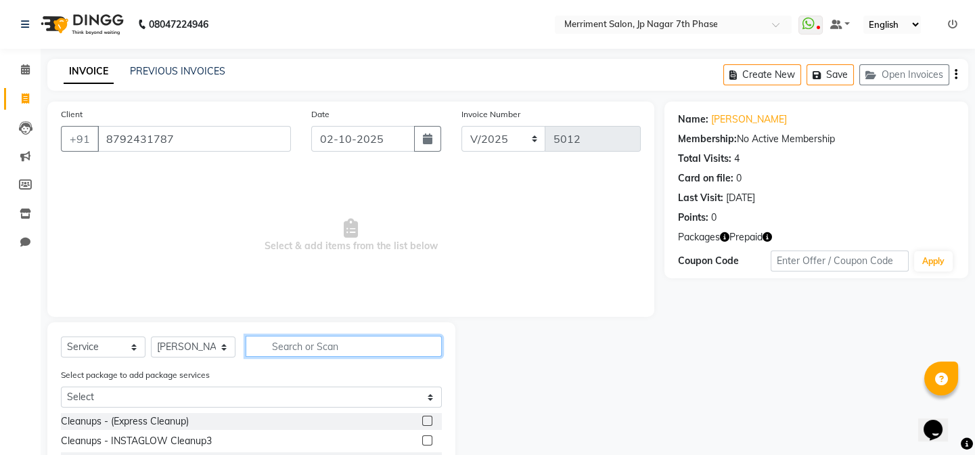
click at [281, 350] on input "text" at bounding box center [344, 345] width 196 height 21
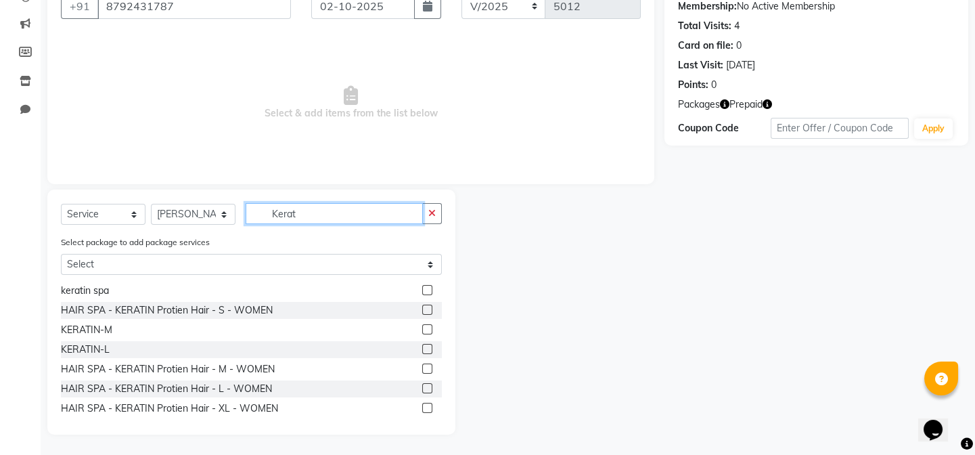
scroll to position [139, 0]
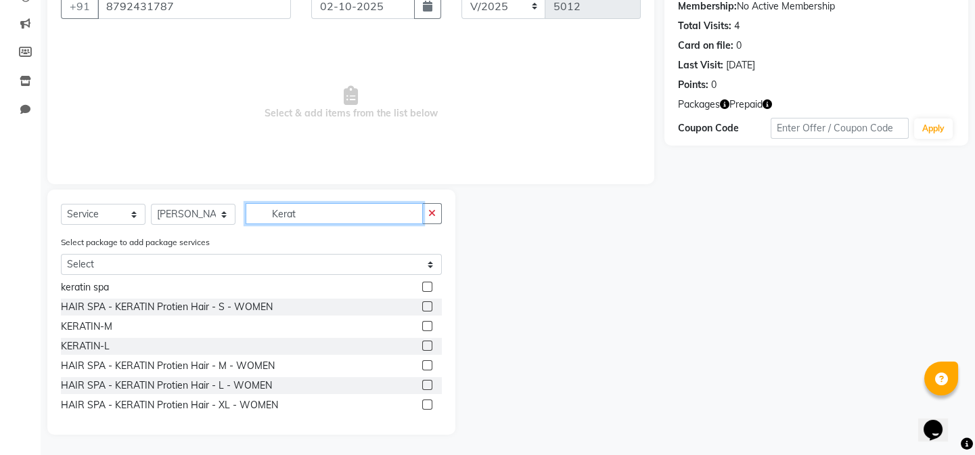
type input "Kerat"
drag, startPoint x: 420, startPoint y: 383, endPoint x: 399, endPoint y: 255, distance: 129.5
click at [422, 382] on label at bounding box center [427, 384] width 10 height 10
click at [422, 382] on input "checkbox" at bounding box center [426, 385] width 9 height 9
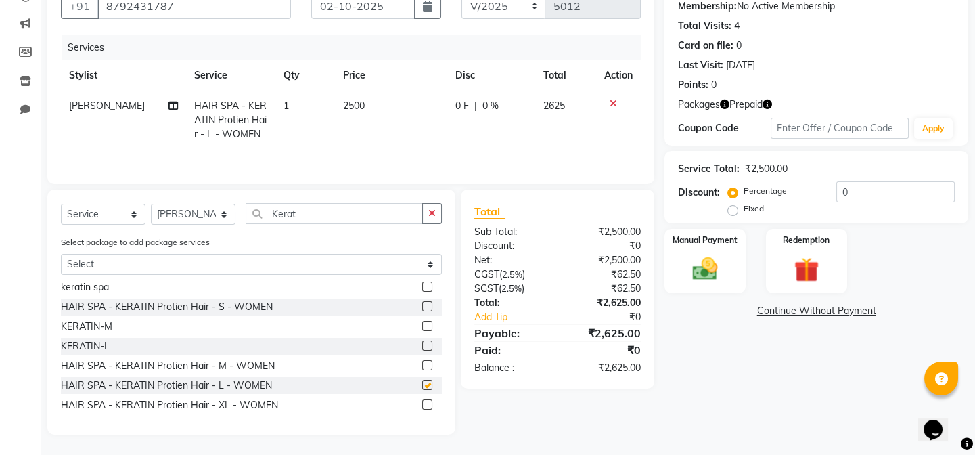
checkbox input "false"
drag, startPoint x: 317, startPoint y: 212, endPoint x: 248, endPoint y: 210, distance: 68.4
click at [248, 210] on input "Kerat" at bounding box center [334, 213] width 177 height 21
drag, startPoint x: 718, startPoint y: 375, endPoint x: 716, endPoint y: 365, distance: 9.8
click at [716, 365] on div "Name: [PERSON_NAME] Membership: No Active Membership Total Visits: 4 Card on fi…" at bounding box center [821, 201] width 314 height 465
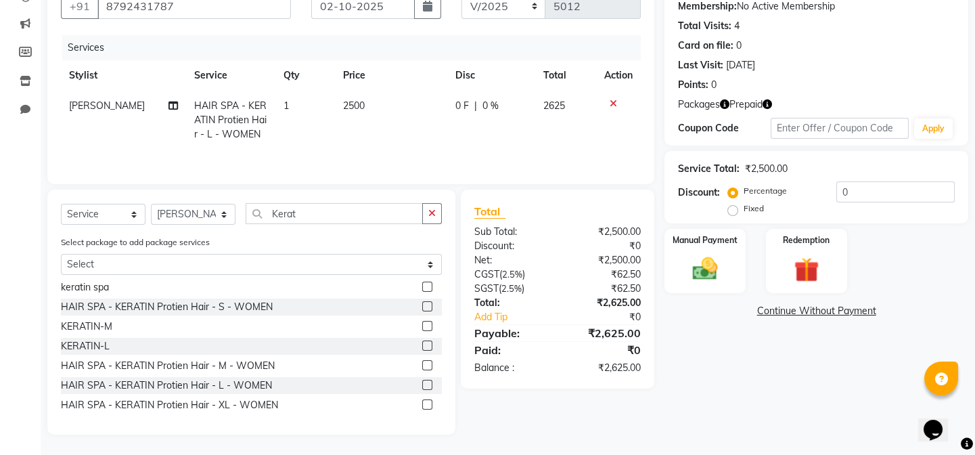
click at [771, 102] on icon "button" at bounding box center [766, 103] width 9 height 9
click at [834, 251] on div "Redemption" at bounding box center [806, 260] width 84 height 67
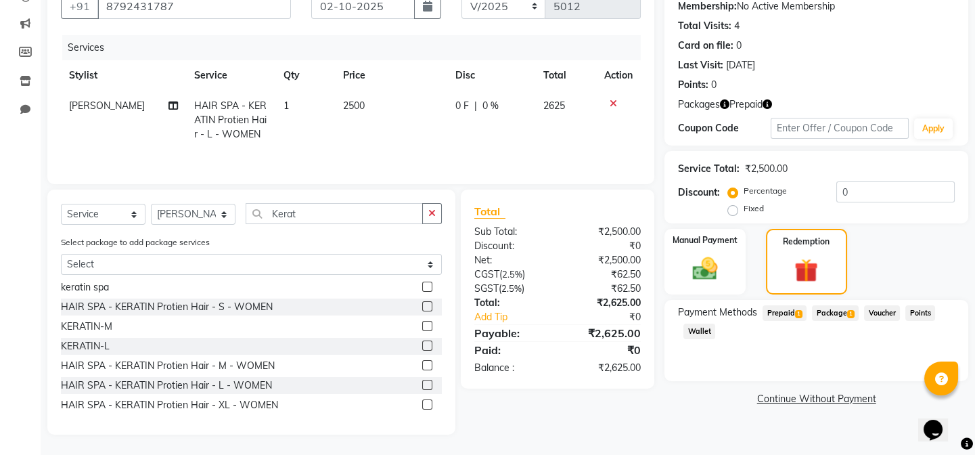
click at [835, 312] on span "Package 1" at bounding box center [835, 313] width 47 height 16
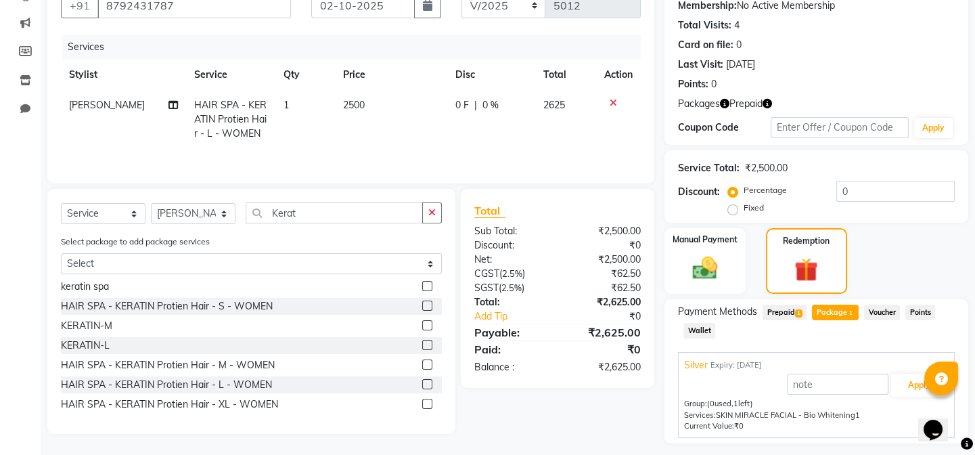
click at [793, 312] on span "Prepaid 1" at bounding box center [784, 312] width 44 height 16
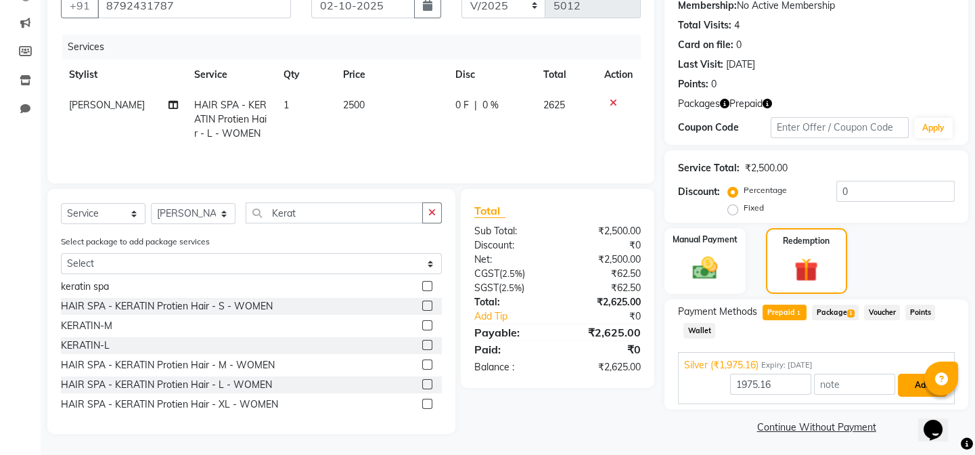
click at [909, 384] on button "Add" at bounding box center [922, 384] width 49 height 23
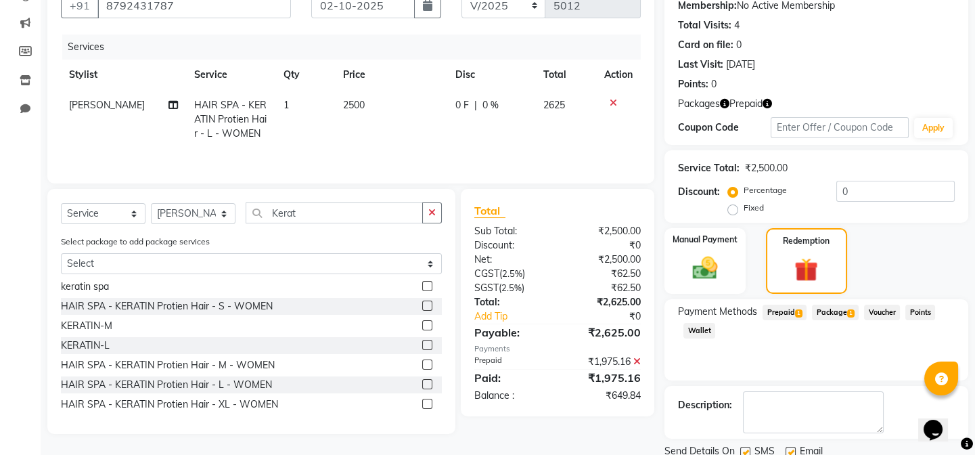
scroll to position [183, 0]
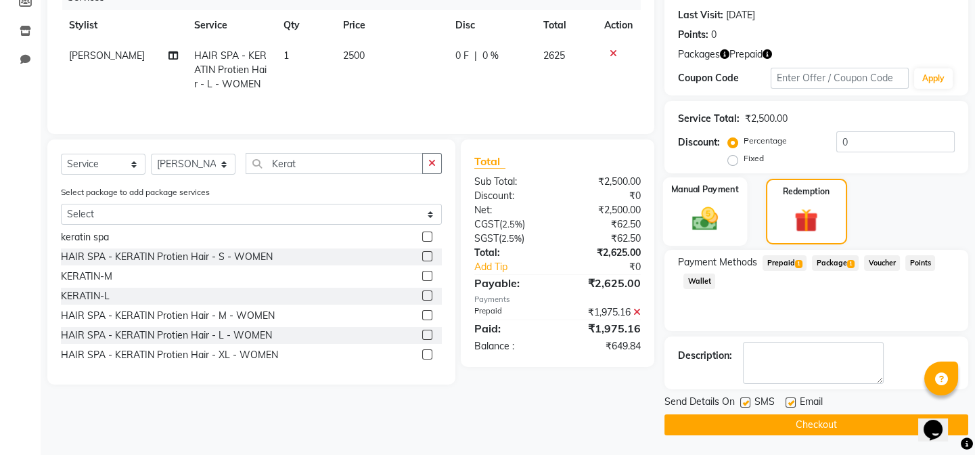
click at [727, 220] on div "Manual Payment" at bounding box center [705, 211] width 84 height 68
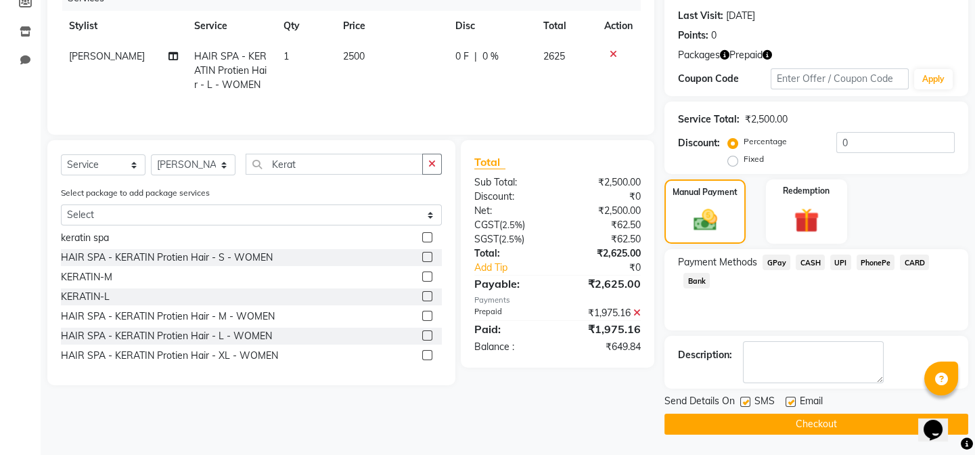
click at [837, 259] on span "UPI" at bounding box center [840, 262] width 21 height 16
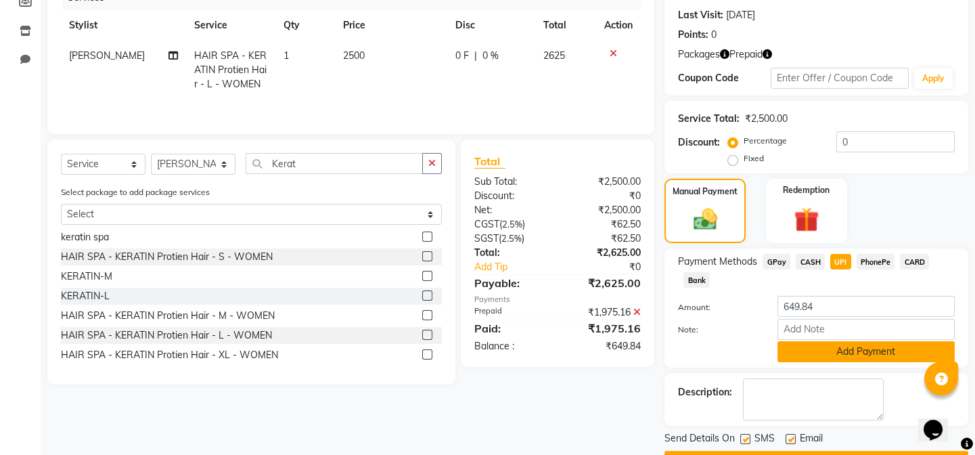
click at [837, 358] on button "Add Payment" at bounding box center [865, 351] width 177 height 21
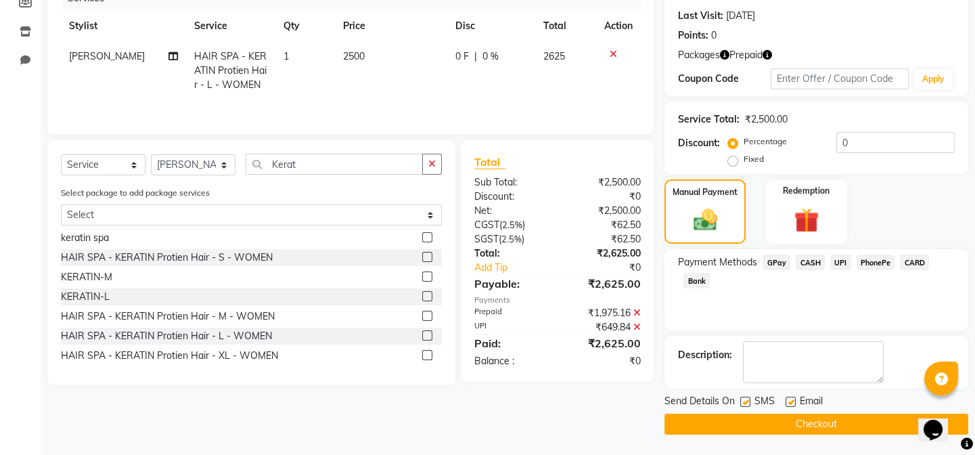
scroll to position [182, 0]
click at [789, 422] on button "Checkout" at bounding box center [816, 423] width 304 height 21
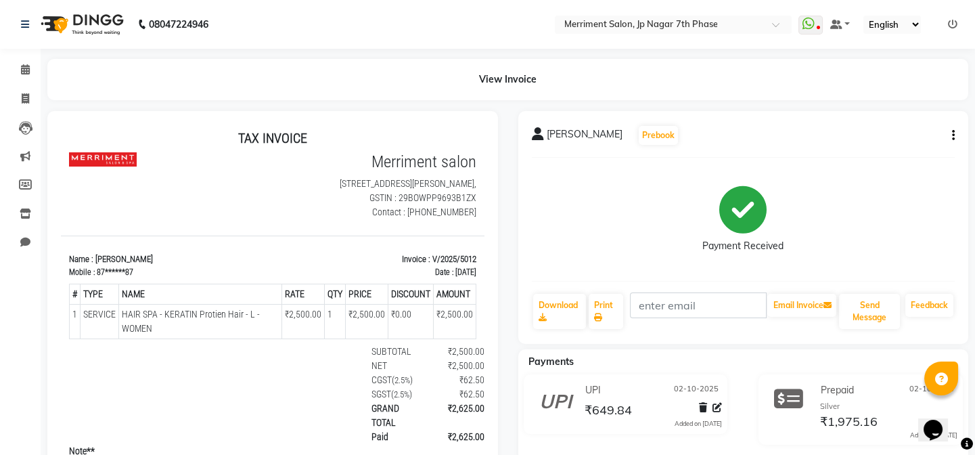
scroll to position [10, 0]
drag, startPoint x: 469, startPoint y: 139, endPoint x: 535, endPoint y: 332, distance: 204.3
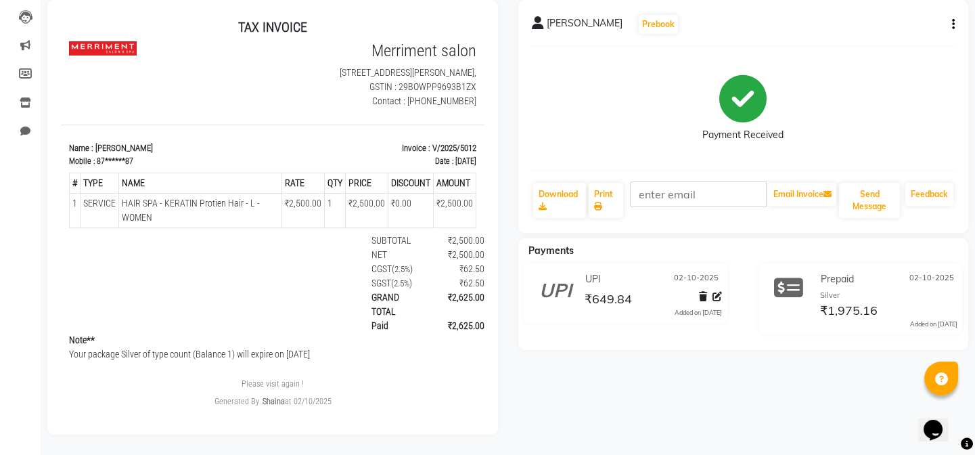
drag, startPoint x: 473, startPoint y: 195, endPoint x: 546, endPoint y: 256, distance: 95.0
drag, startPoint x: 467, startPoint y: 229, endPoint x: 549, endPoint y: 113, distance: 142.6
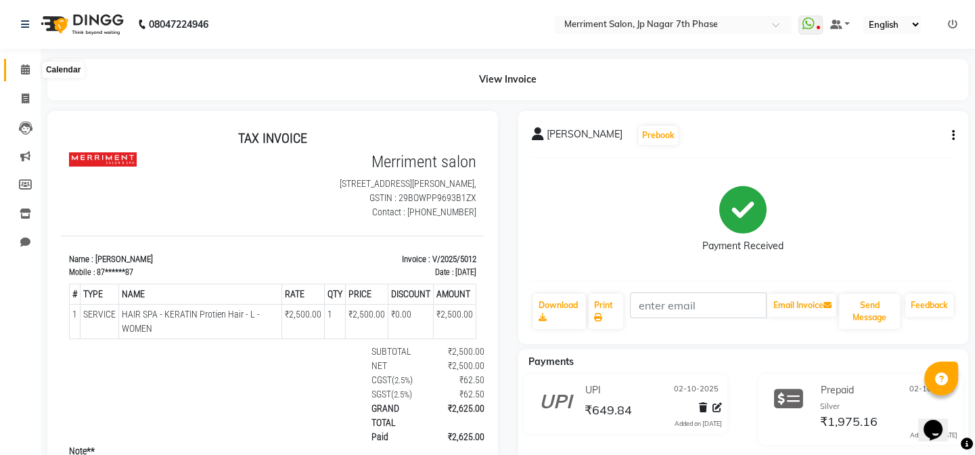
click at [21, 70] on icon at bounding box center [25, 69] width 9 height 10
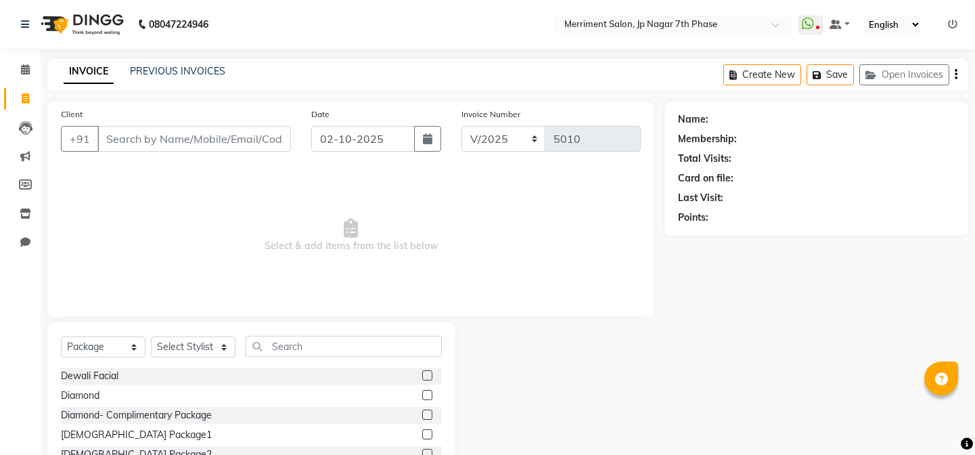
select select "package"
